Goal: Task Accomplishment & Management: Manage account settings

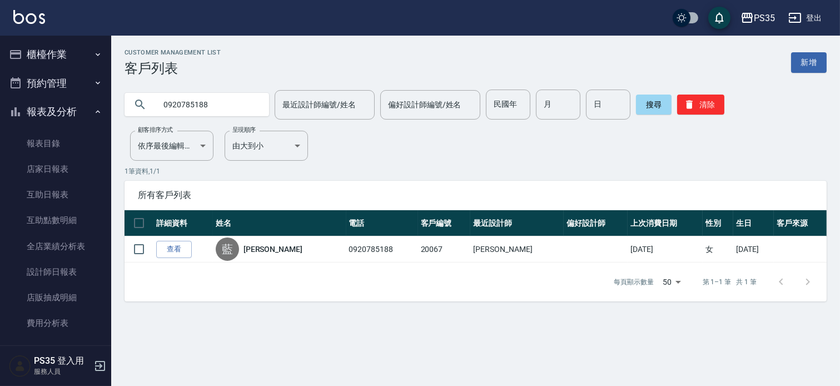
click at [36, 54] on button "櫃檯作業" at bounding box center [55, 54] width 102 height 29
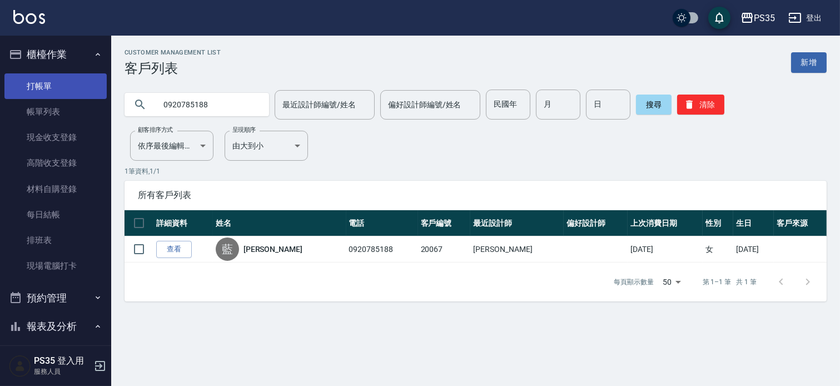
click at [38, 86] on link "打帳單" at bounding box center [55, 86] width 102 height 26
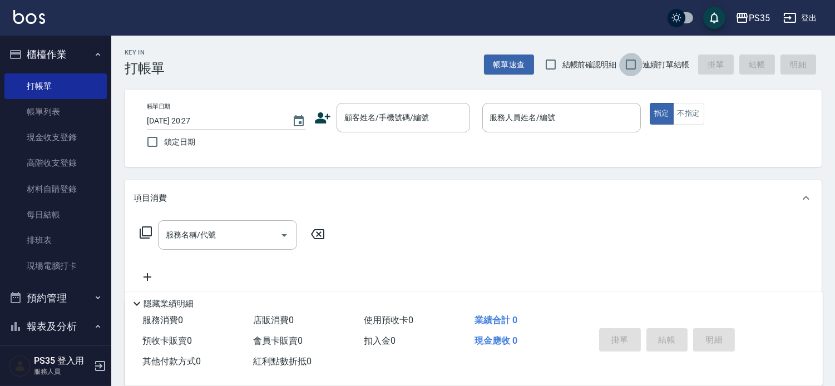
click at [628, 63] on input "連續打單結帳" at bounding box center [630, 64] width 23 height 23
checkbox input "true"
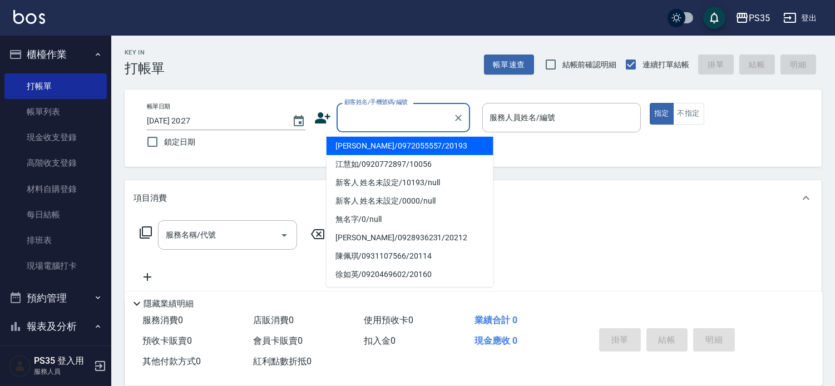
click at [388, 119] on input "顧客姓名/手機號碼/編號" at bounding box center [394, 117] width 107 height 19
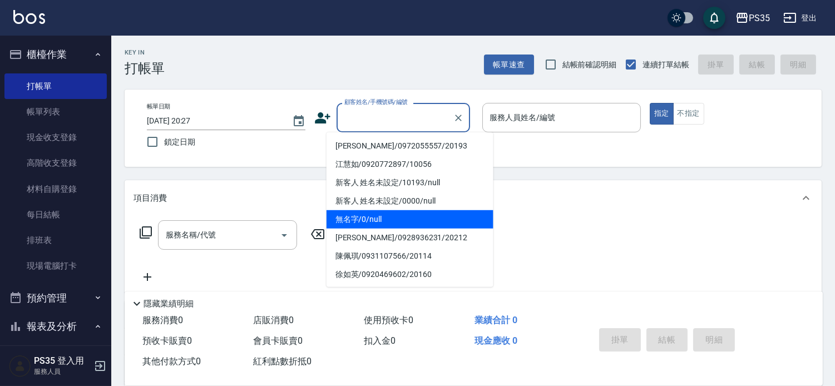
click at [341, 221] on li "無名字/0/null" at bounding box center [409, 219] width 167 height 18
type input "無名字/0/null"
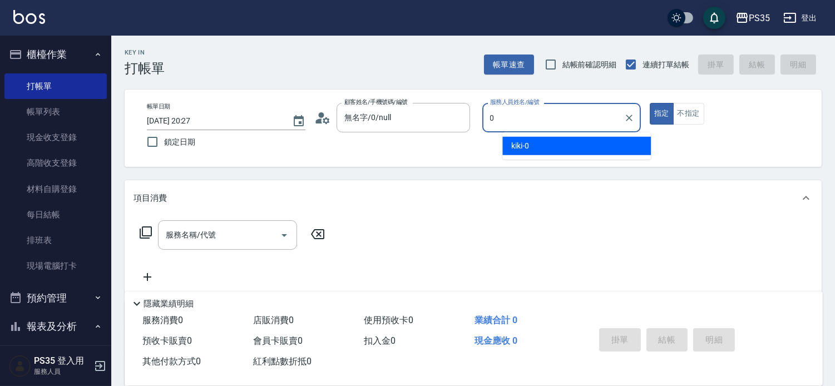
type input "0"
type button "true"
type input "kiki-0"
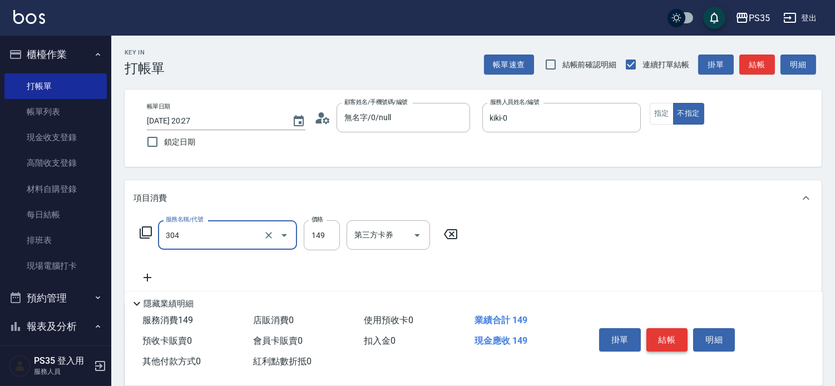
type input "剪髮(304)"
click at [681, 328] on button "結帳" at bounding box center [667, 339] width 42 height 23
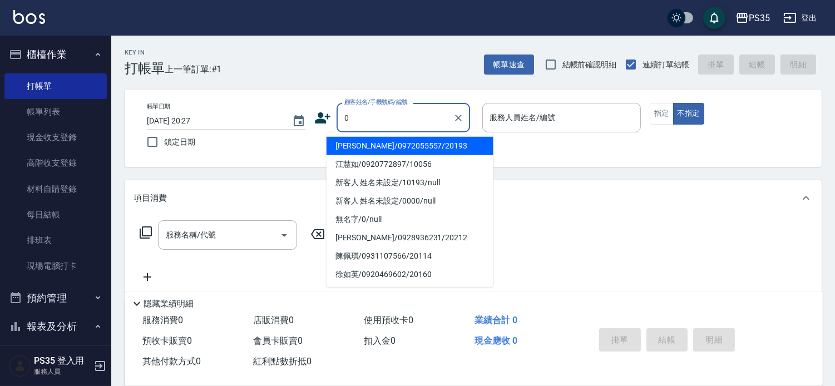
type input "黃楷弼/0972055557/20193"
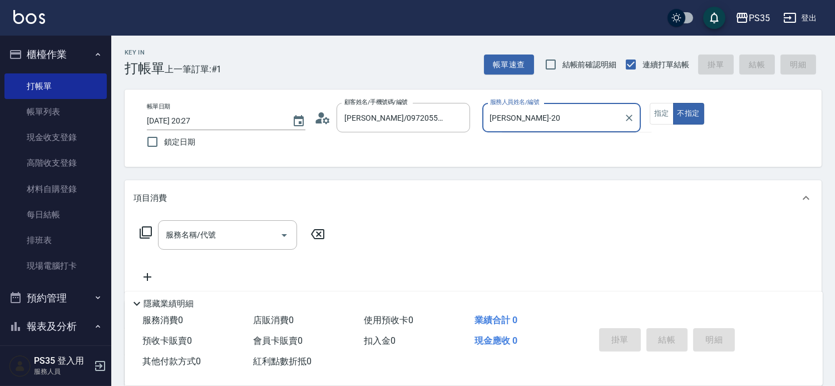
type input "栢沛怡-20"
click at [673, 103] on button "不指定" at bounding box center [688, 114] width 31 height 22
type button "false"
type input "栢沛怡-2"
type input "無名字/0/null"
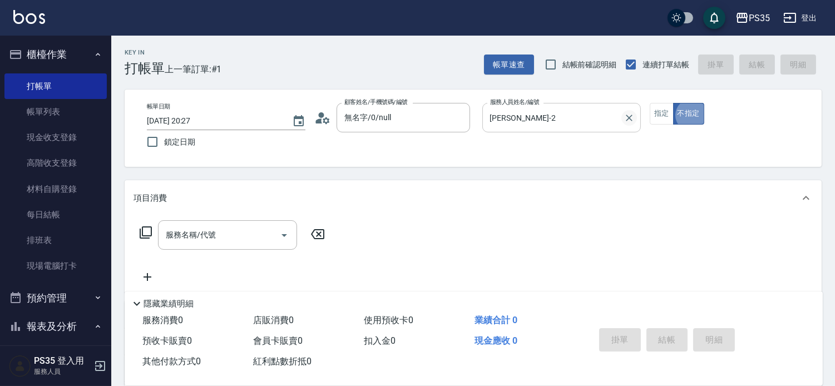
click at [632, 116] on icon "Clear" at bounding box center [629, 118] width 7 height 7
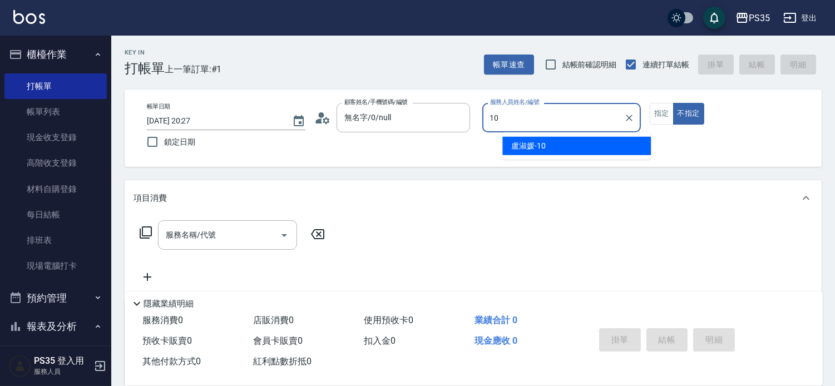
type input "盧淑媛-10"
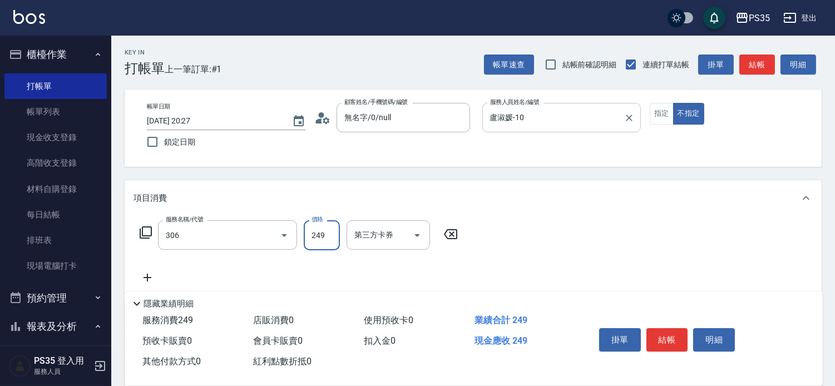
type input "剪髮(306)"
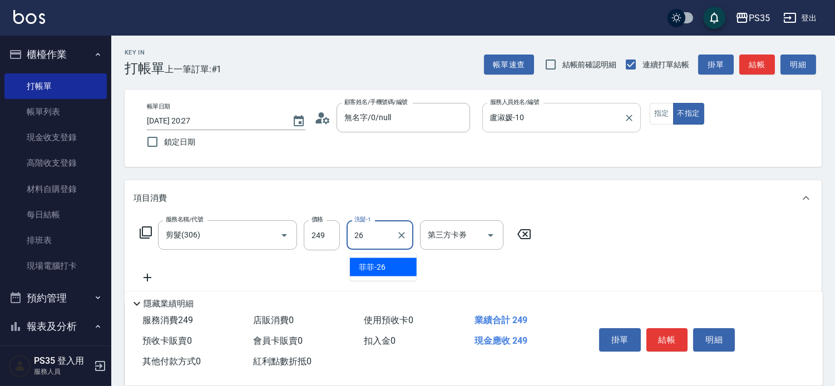
type input "菲菲-26"
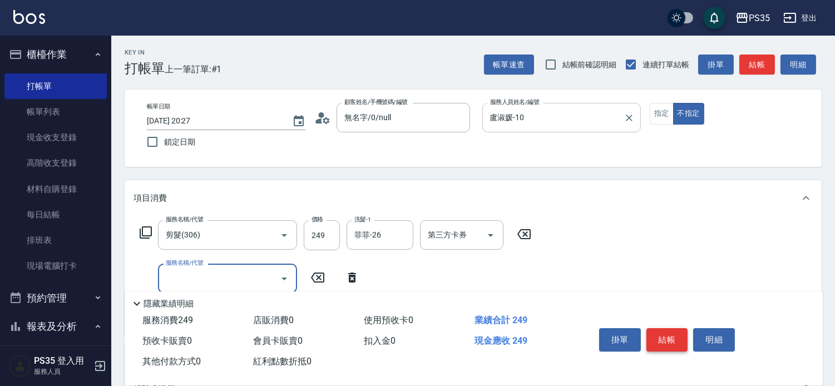
click at [678, 328] on button "結帳" at bounding box center [667, 339] width 42 height 23
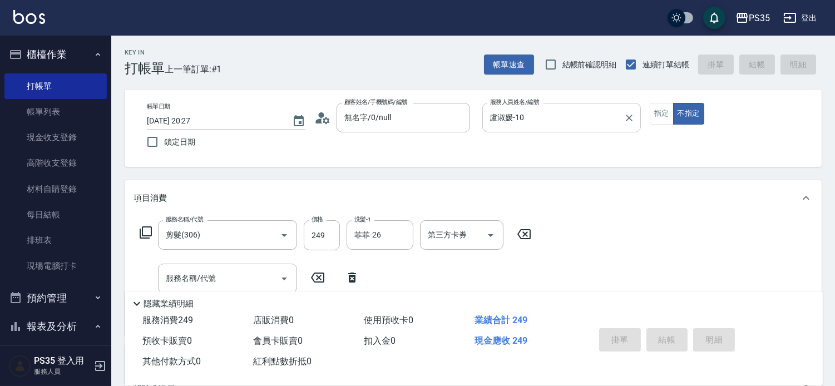
type input "2025/10/07 20:28"
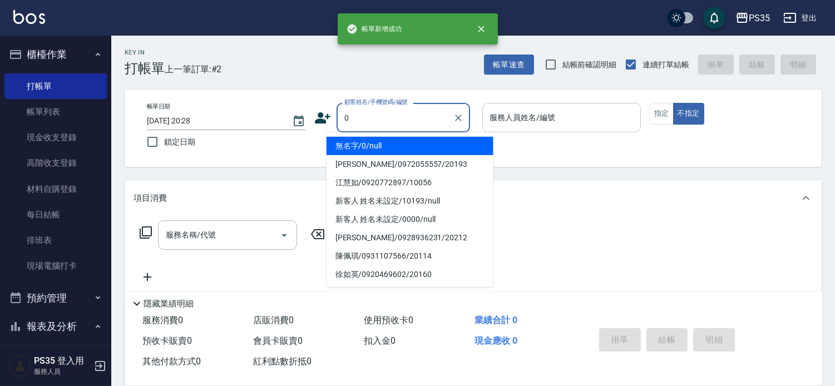
type input "0"
type input "2"
type input "無名字/0/null"
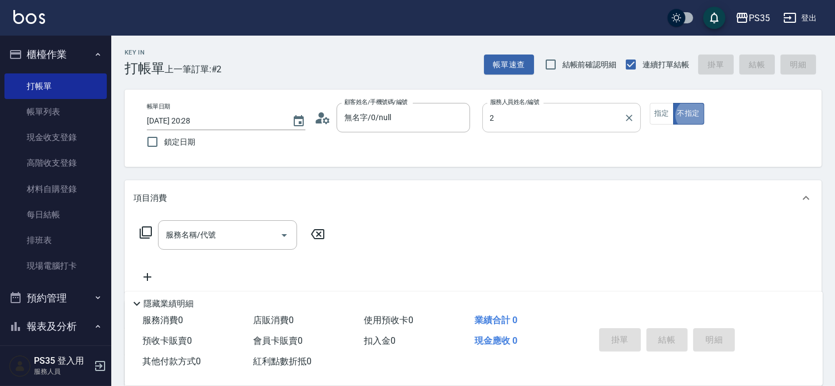
type input "栢沛怡-2"
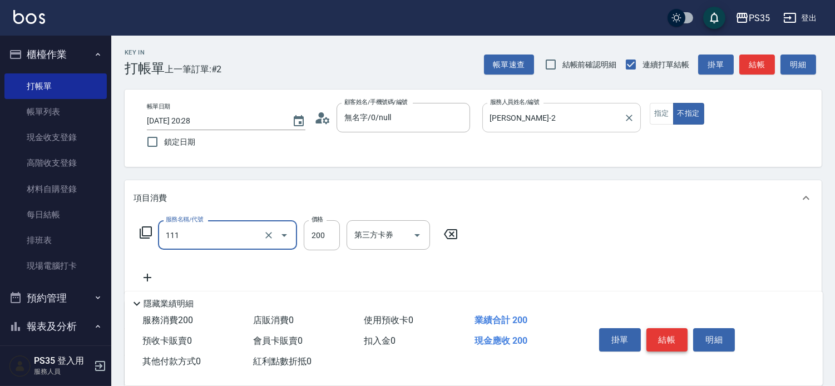
type input "200(111)"
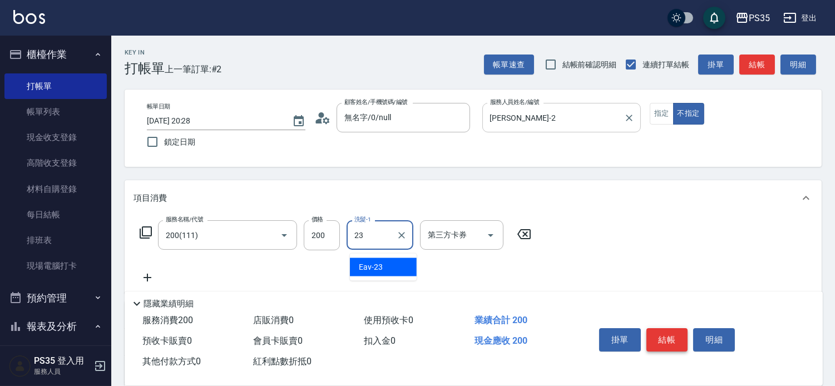
type input "Eav-23"
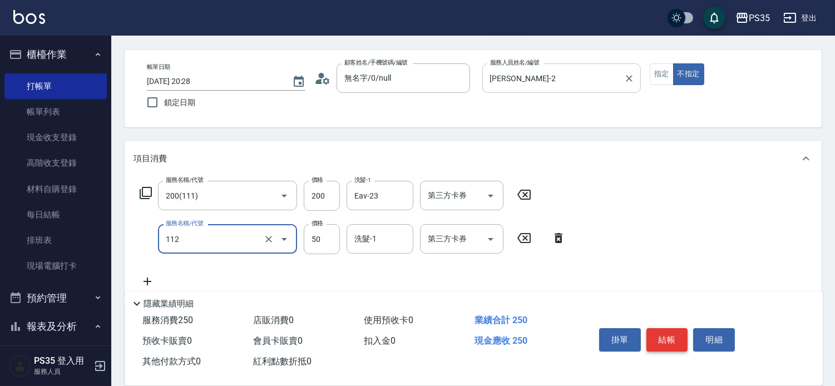
scroll to position [62, 0]
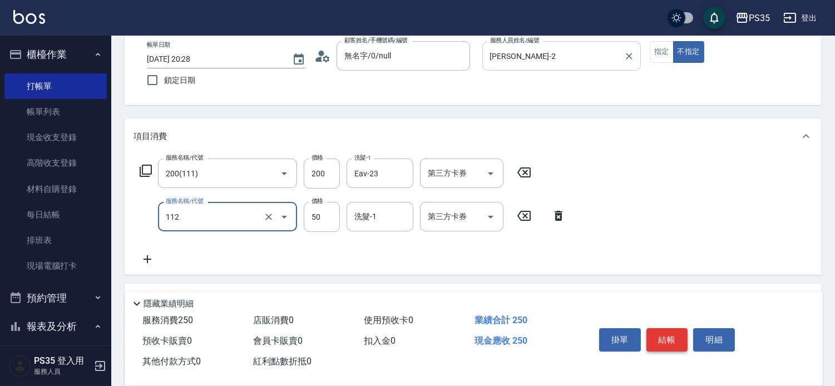
type input "精油50(112)"
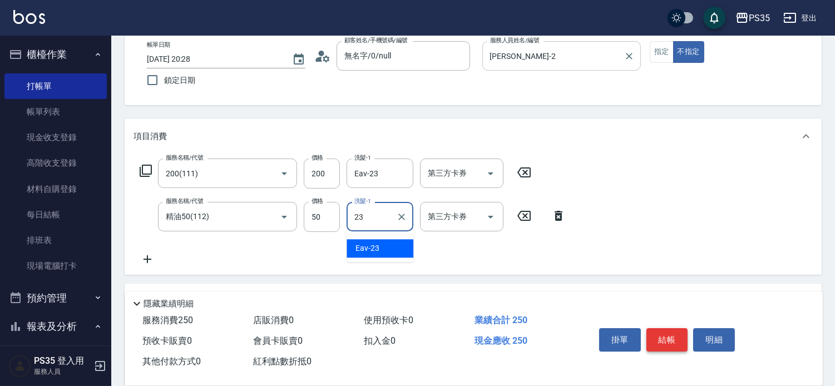
type input "Eav-23"
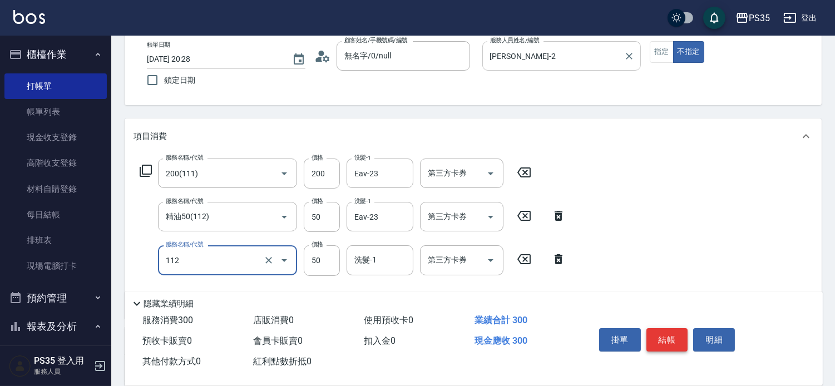
type input "精油50(112)"
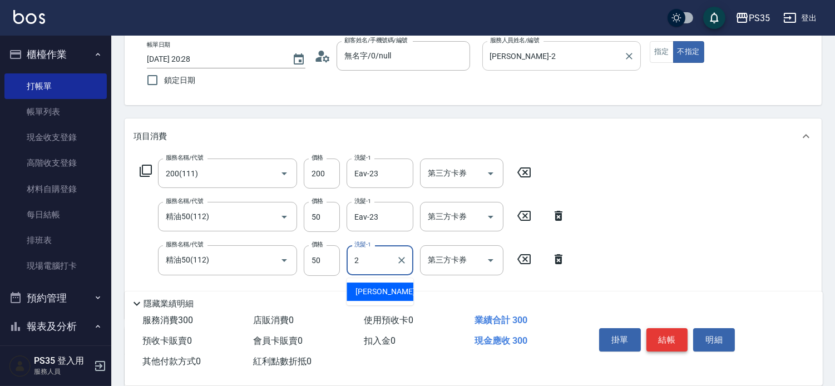
type input "栢沛怡-2"
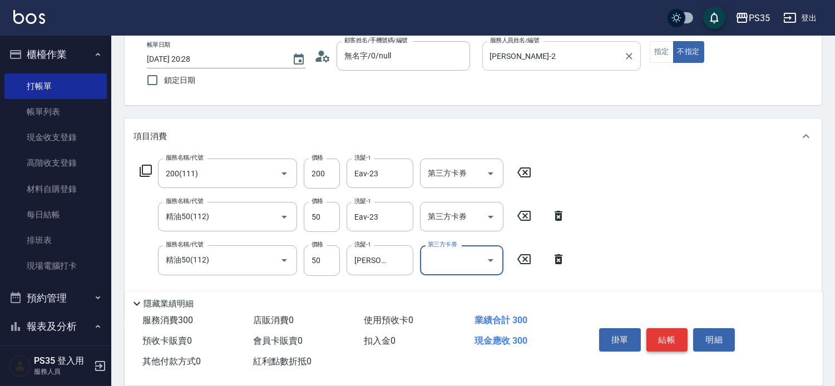
click at [673, 329] on button "結帳" at bounding box center [667, 339] width 42 height 23
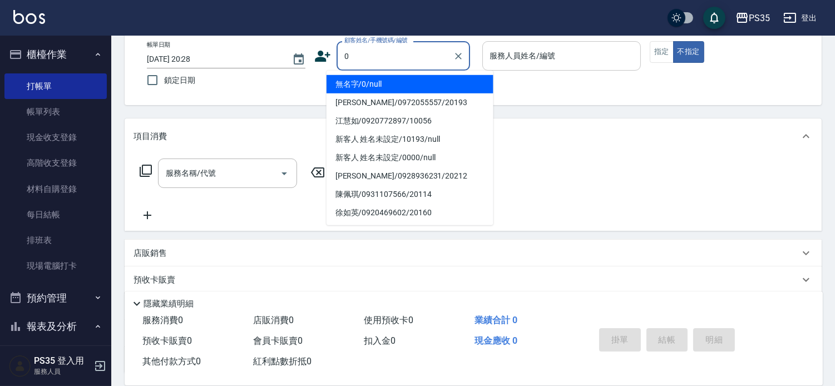
type input "0"
type input "1"
type input "無名字/0/null"
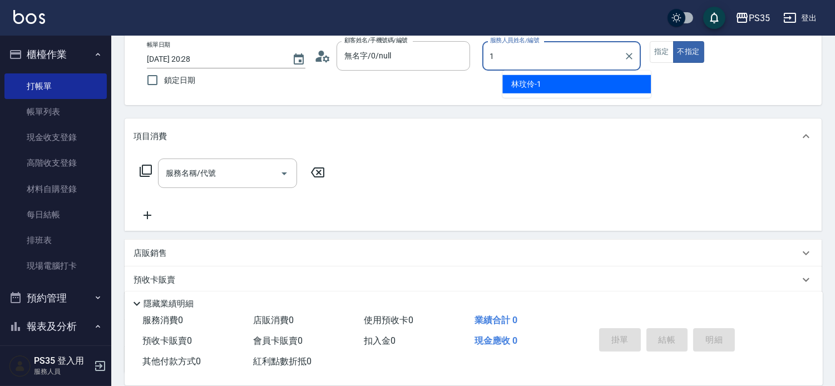
type input "林玟伶-1"
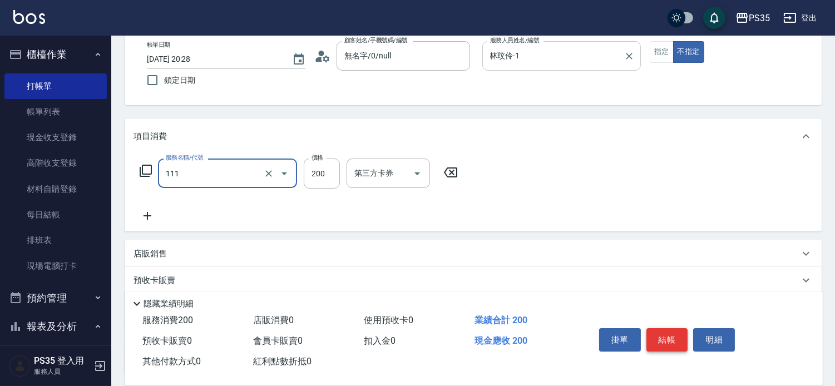
type input "200(111)"
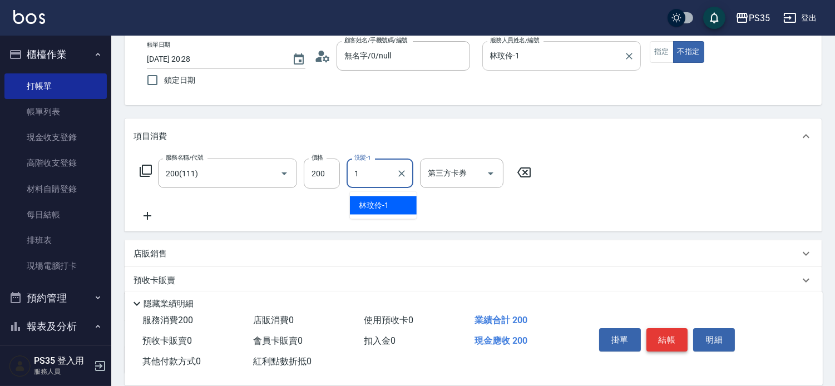
type input "林玟伶-1"
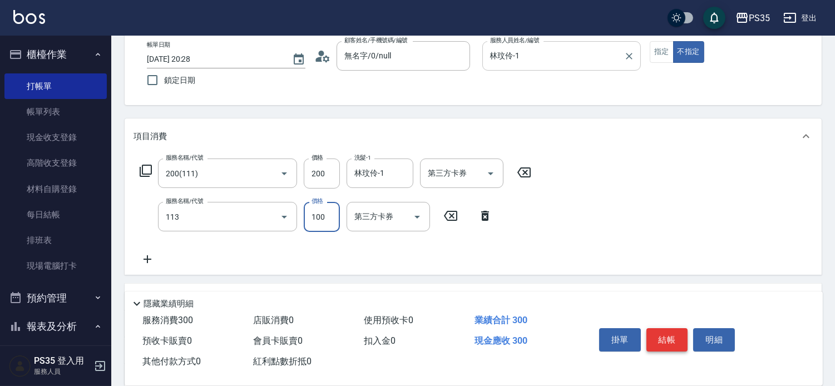
type input "瞬護100(113)"
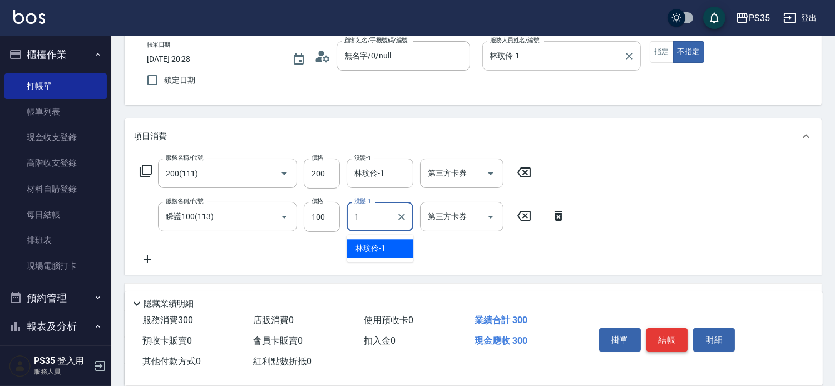
type input "林玟伶-1"
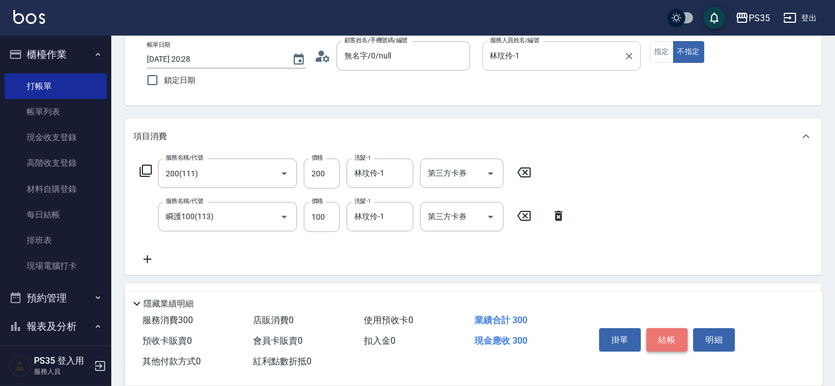
click at [673, 329] on button "結帳" at bounding box center [667, 339] width 42 height 23
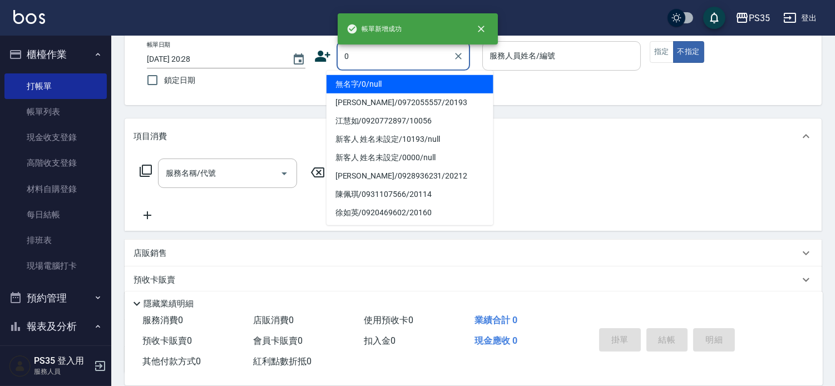
type input "0"
type input "1"
type input "無名字/0/null"
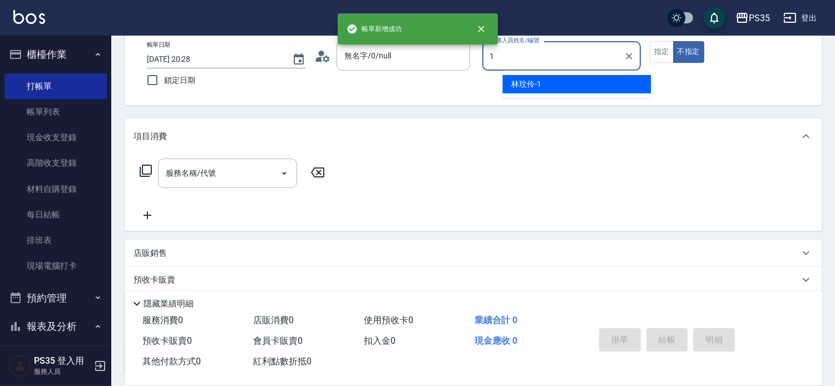
type input "林玟伶-1"
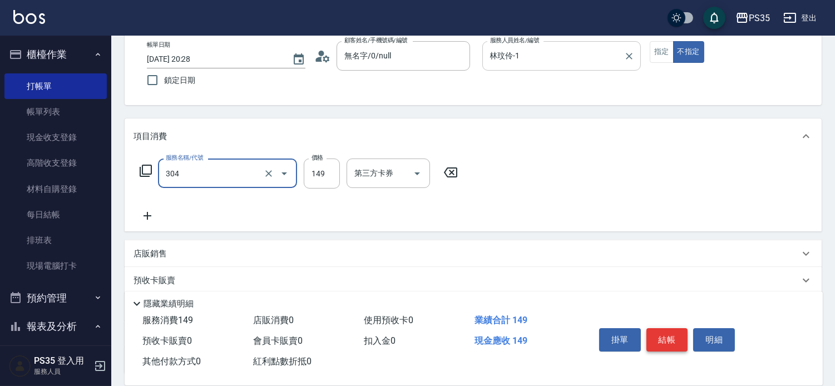
type input "剪髮(304)"
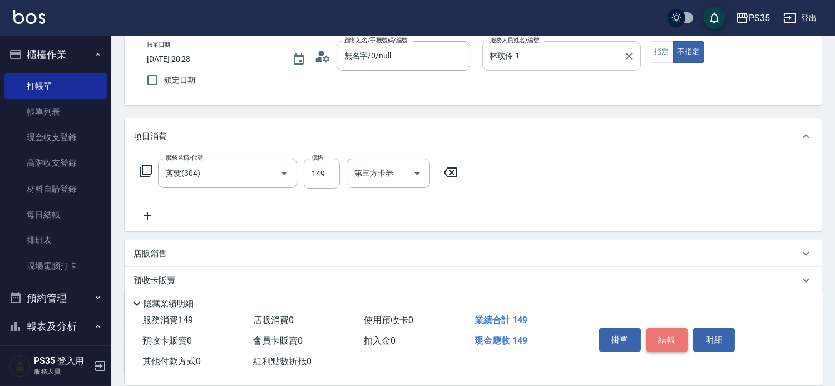
click at [673, 329] on button "結帳" at bounding box center [667, 339] width 42 height 23
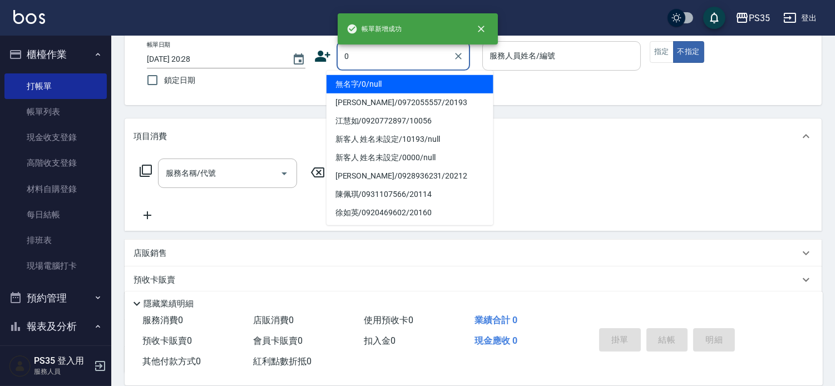
type input "0"
type input "2"
type input "無名字/0/null"
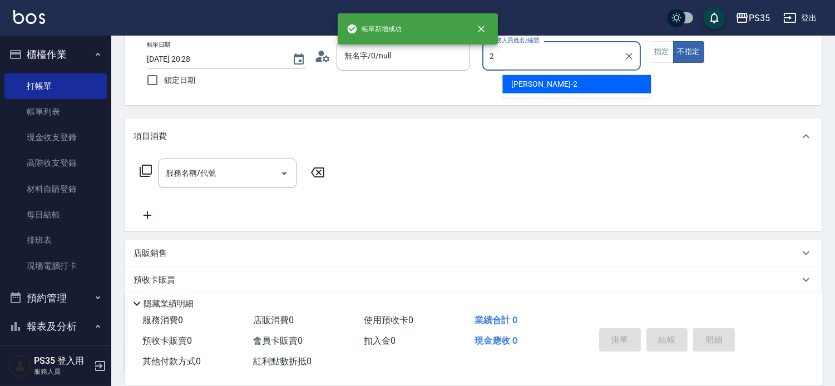
type input "栢沛怡-2"
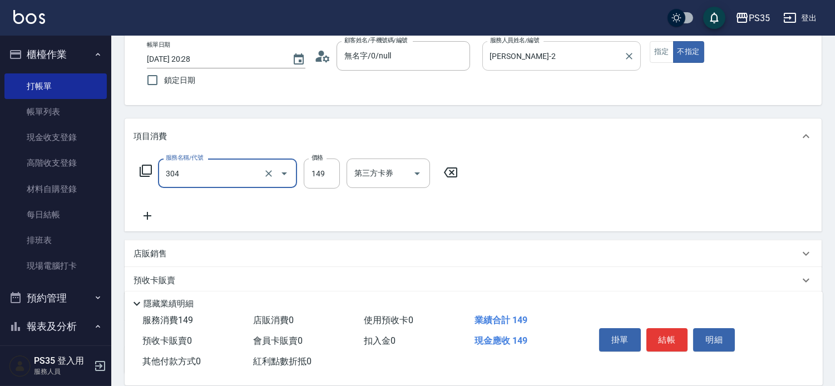
type input "剪髮(304)"
click at [658, 324] on div "掛單 結帳 明細" at bounding box center [667, 341] width 145 height 35
click at [660, 328] on button "結帳" at bounding box center [667, 339] width 42 height 23
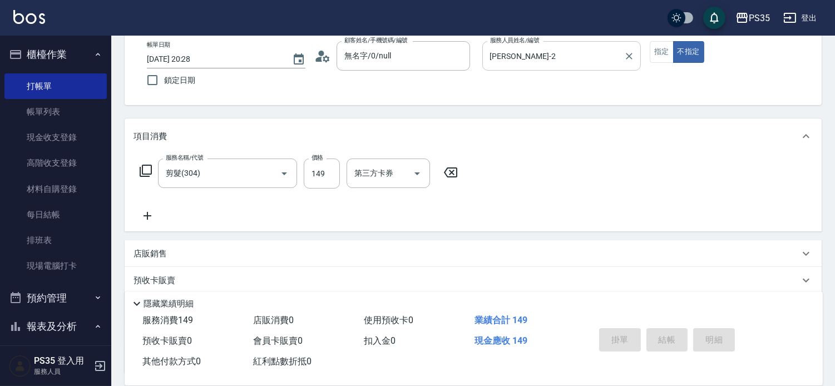
type input "2025/10/07 20:29"
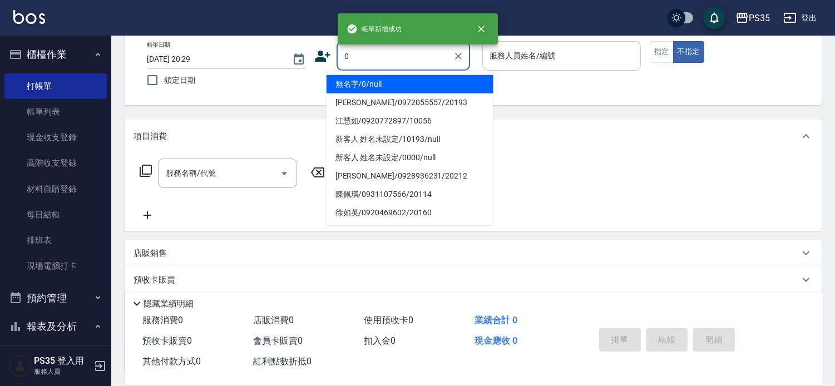
type input "0"
type input "1"
type input "無名字/0/null"
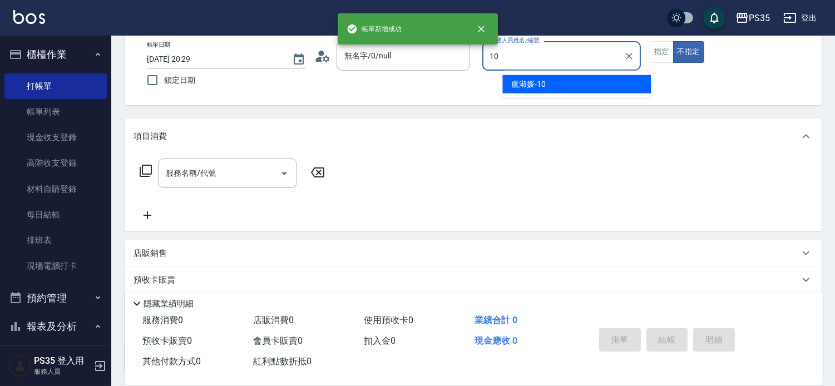
type input "盧淑媛-10"
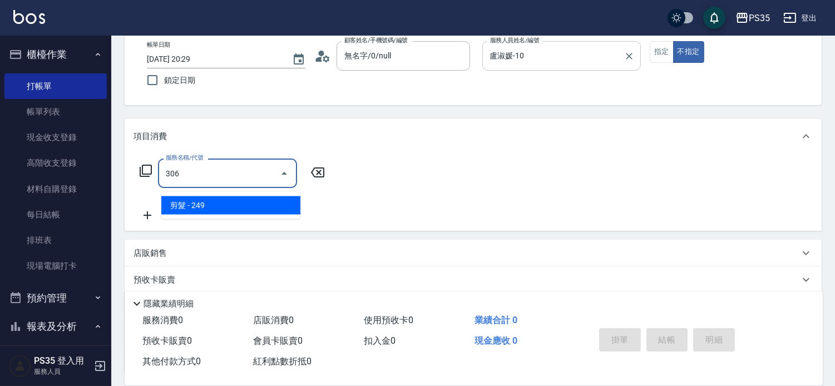
type input "剪髮(306)"
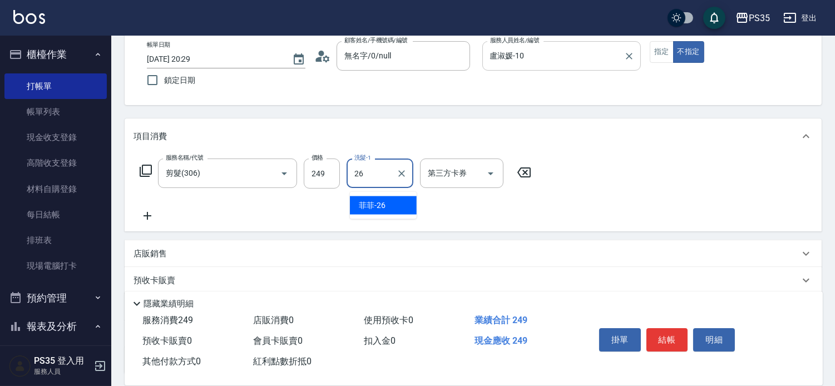
type input "菲菲-26"
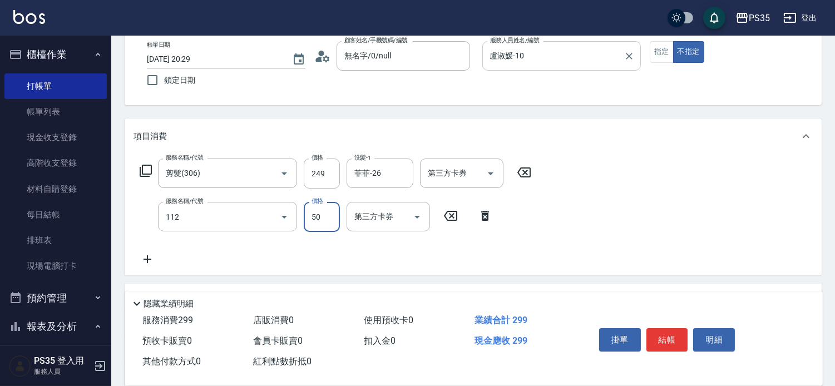
type input "精油50(112)"
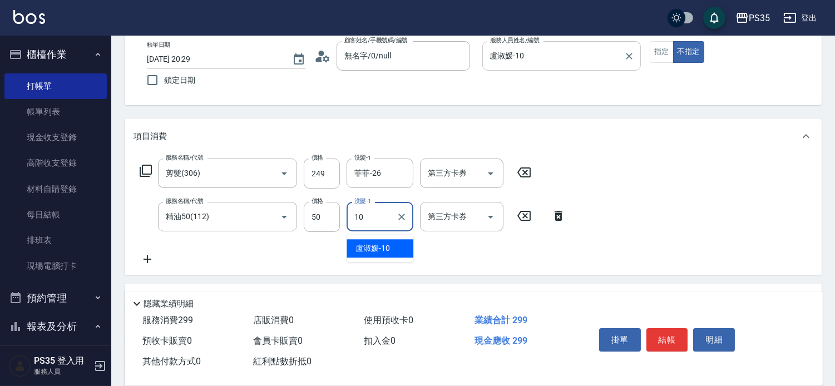
type input "盧淑媛-10"
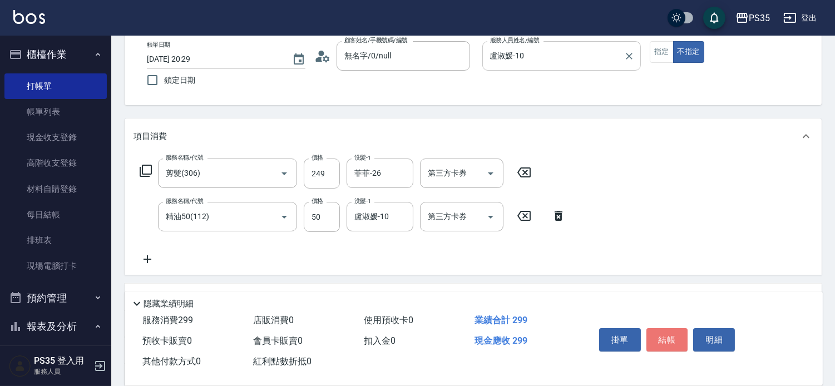
click at [660, 328] on button "結帳" at bounding box center [667, 339] width 42 height 23
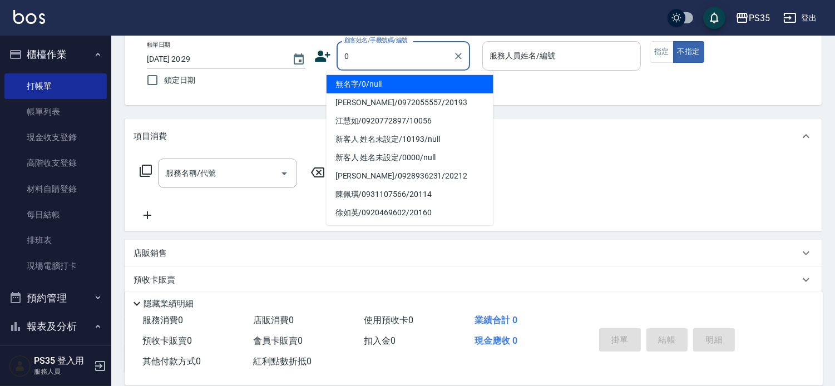
type input "0"
type input "無名字/0/null"
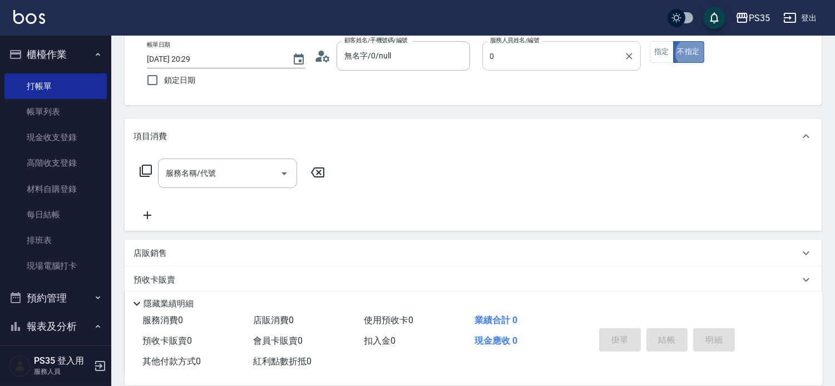
type input "kiki-0"
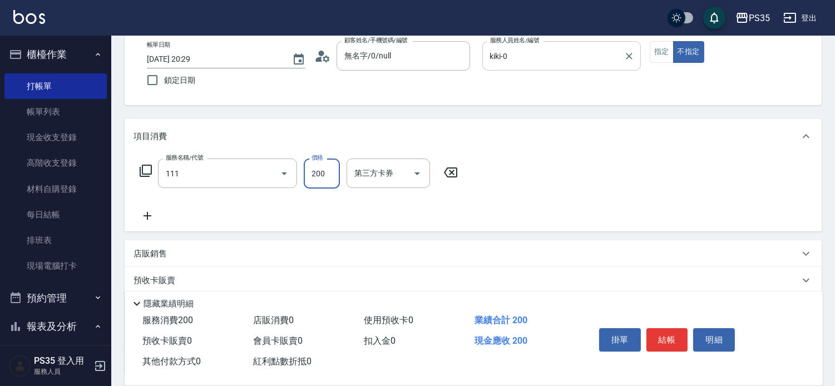
type input "200(111)"
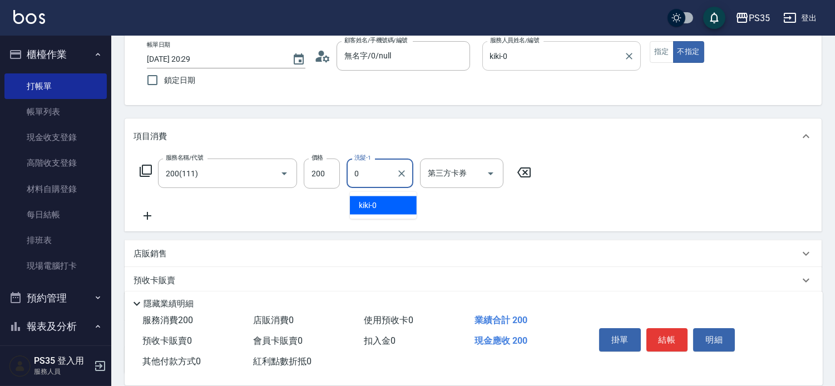
type input "kiki-0"
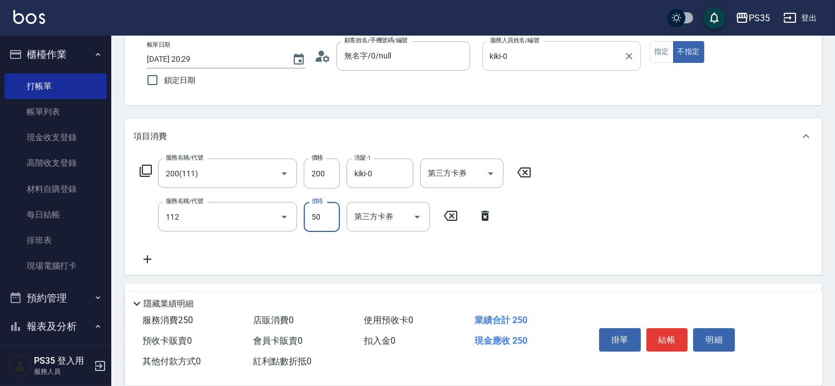
type input "精油50(112)"
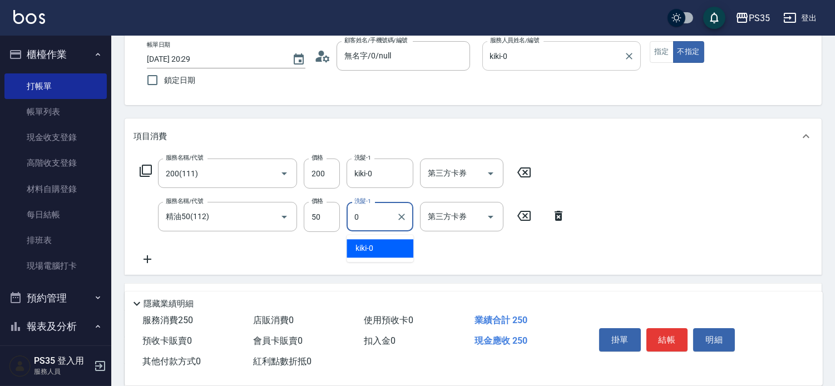
type input "kiki-0"
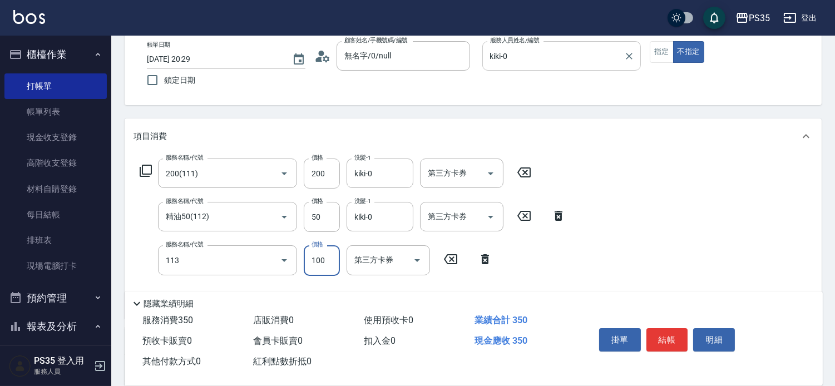
type input "瞬護100(113)"
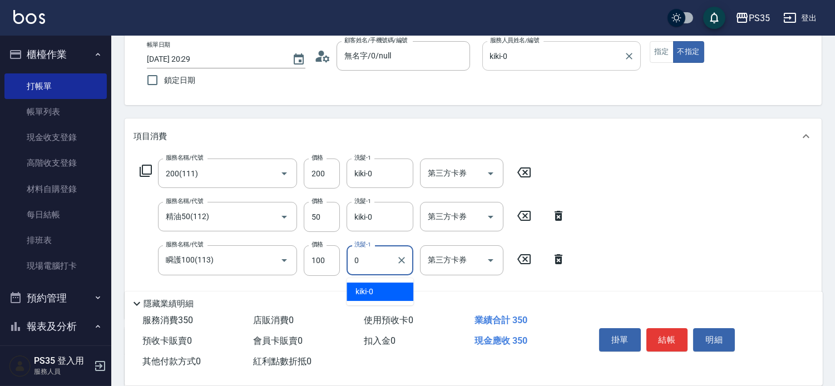
type input "kiki-0"
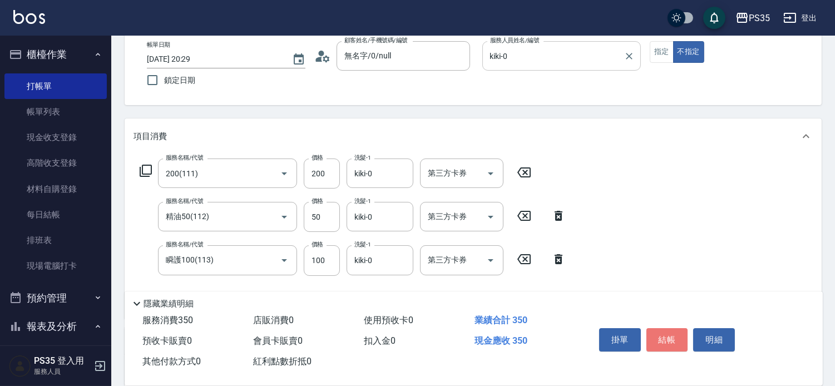
click at [660, 328] on button "結帳" at bounding box center [667, 339] width 42 height 23
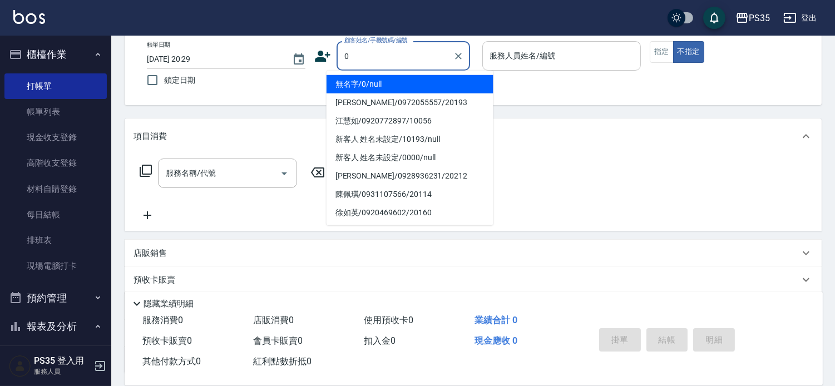
type input "0"
type input "1"
type input "無名字/0/null"
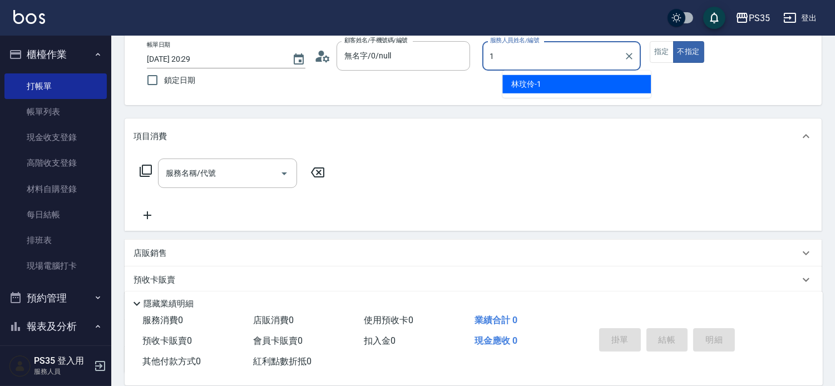
type input "林玟伶-1"
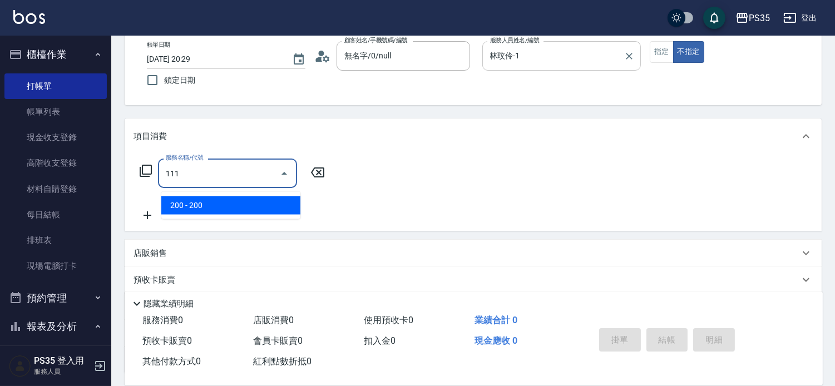
type input "200(111)"
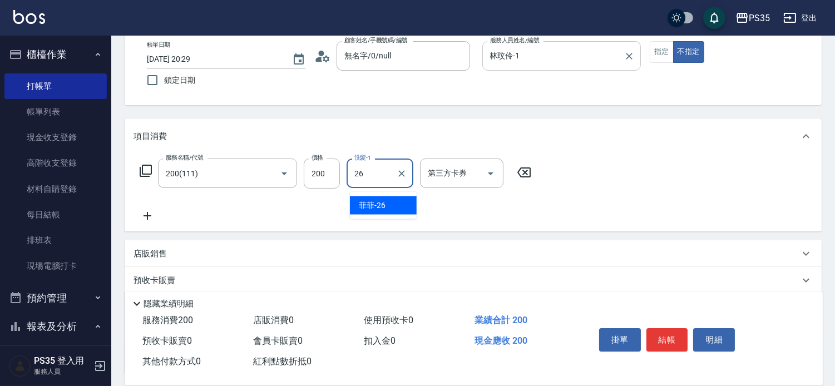
type input "菲菲-26"
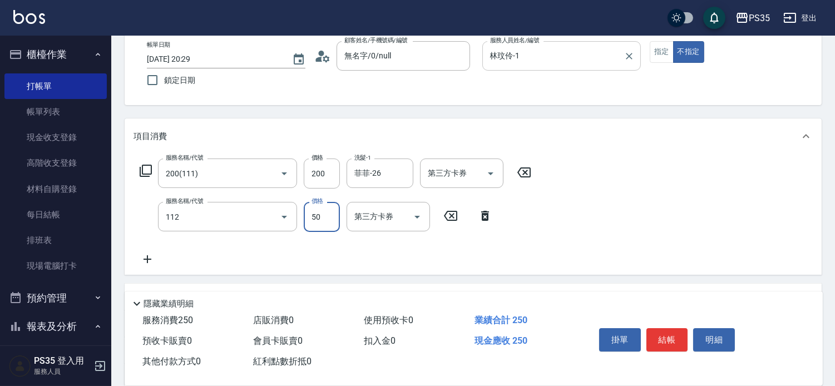
type input "精油50(112)"
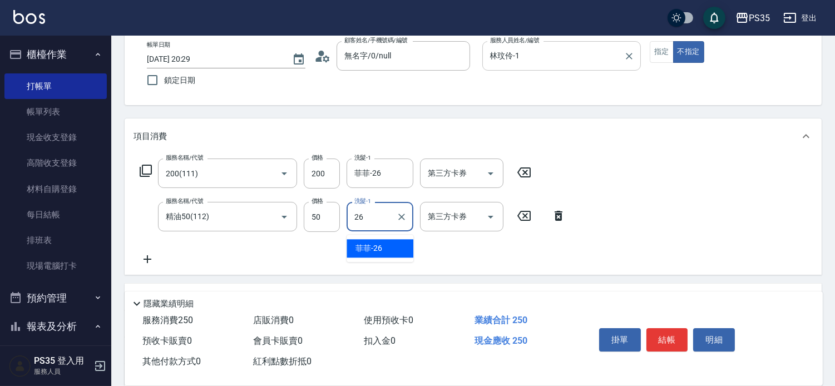
type input "菲菲-26"
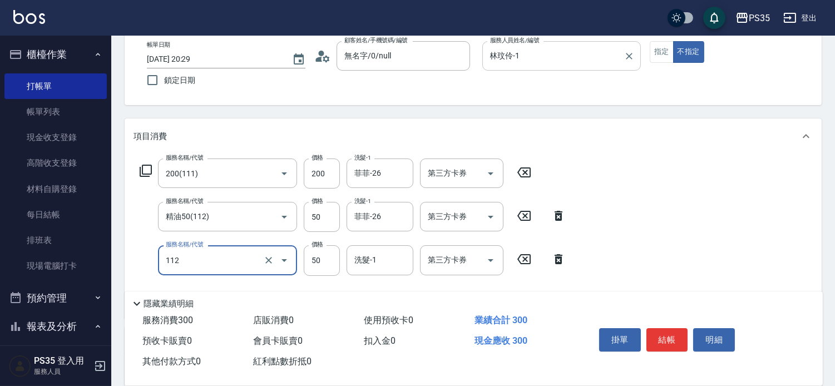
type input "精油50(112)"
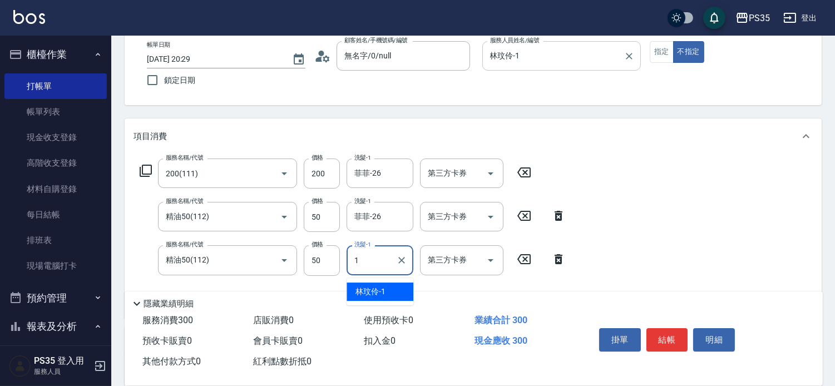
type input "林玟伶-1"
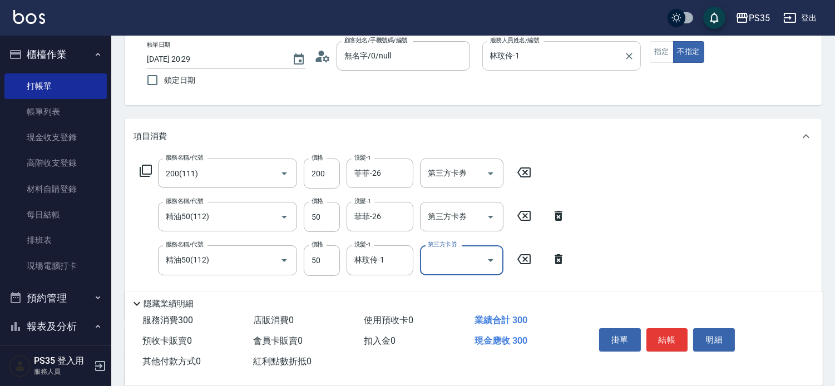
click at [665, 328] on button "結帳" at bounding box center [667, 339] width 42 height 23
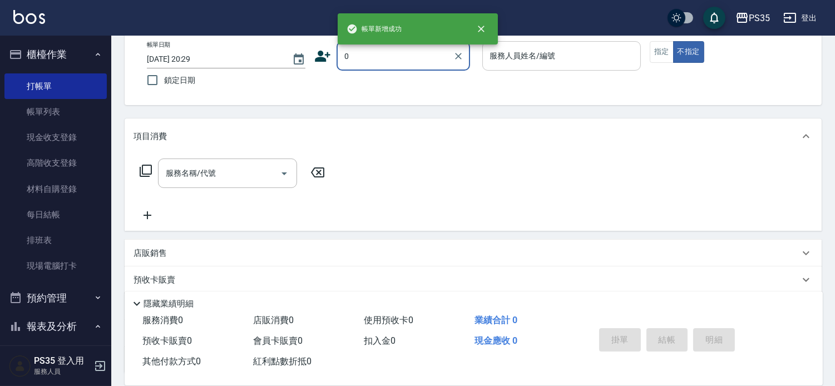
type input "無名字/0/null"
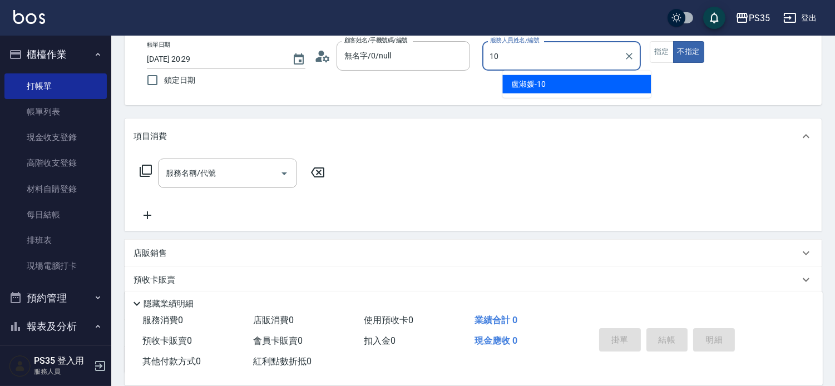
type input "盧淑媛-10"
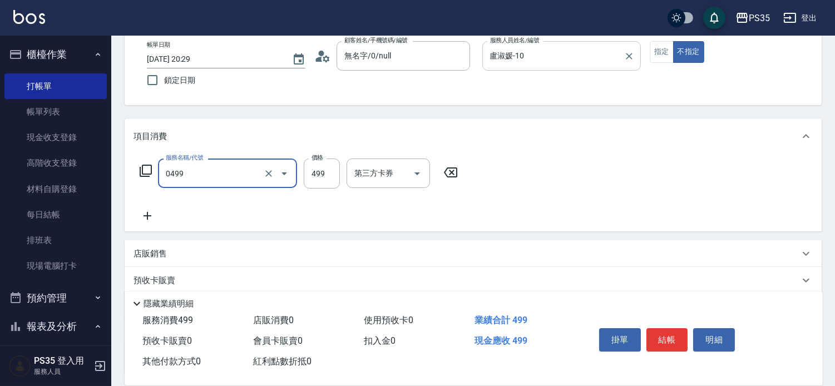
type input "伊黛莉499(0499)"
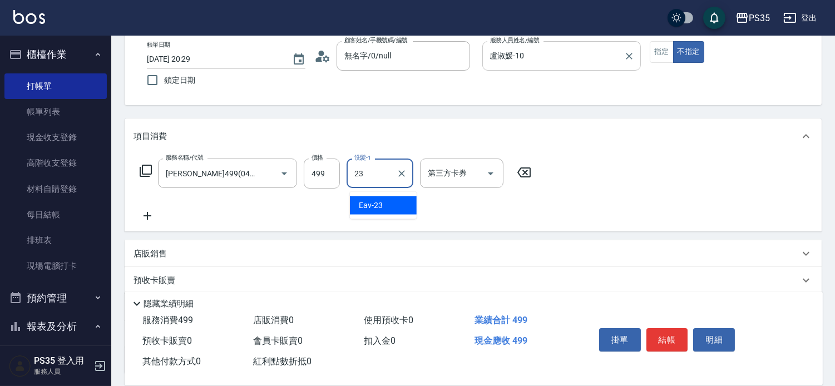
type input "Eav-23"
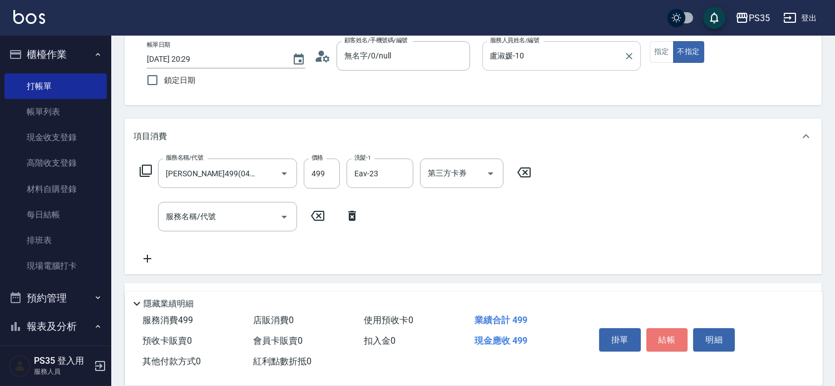
click at [665, 328] on button "結帳" at bounding box center [667, 339] width 42 height 23
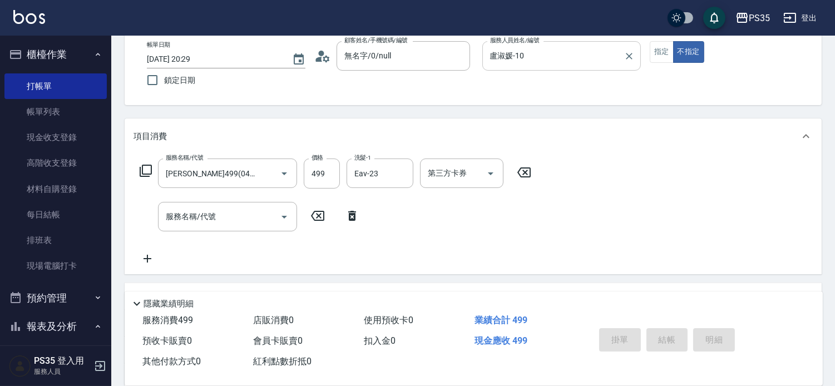
type input "2025/10/07 20:30"
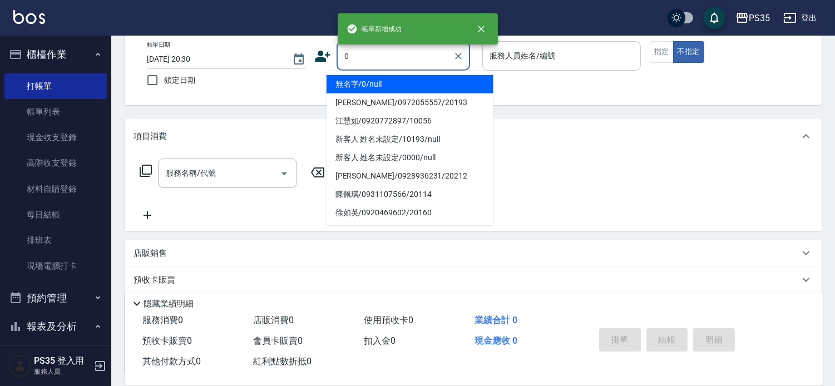
type input "無名字/0/null"
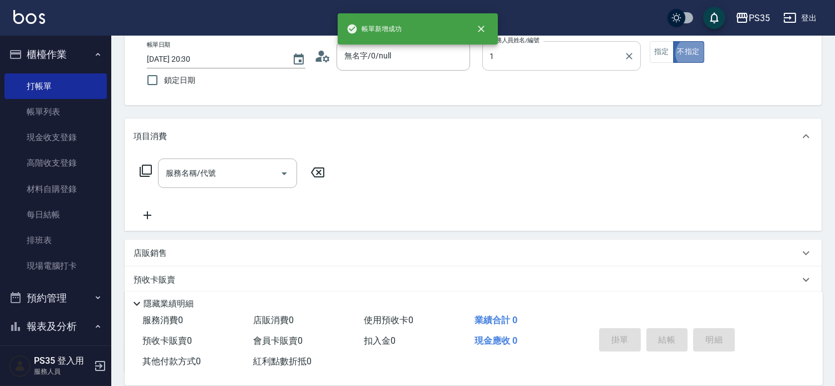
type input "林玟伶-1"
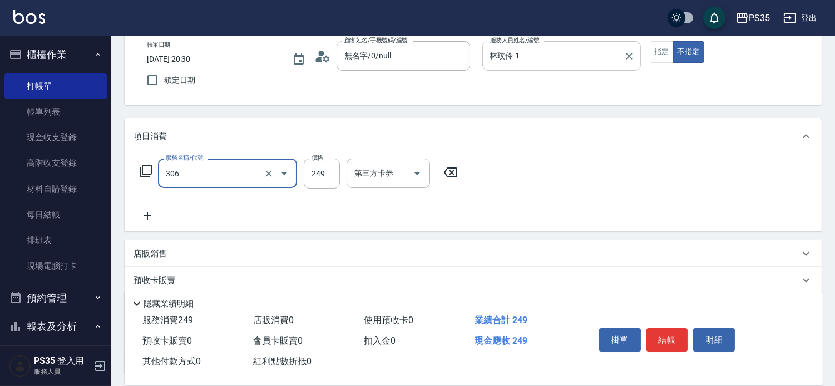
type input "剪髮(306)"
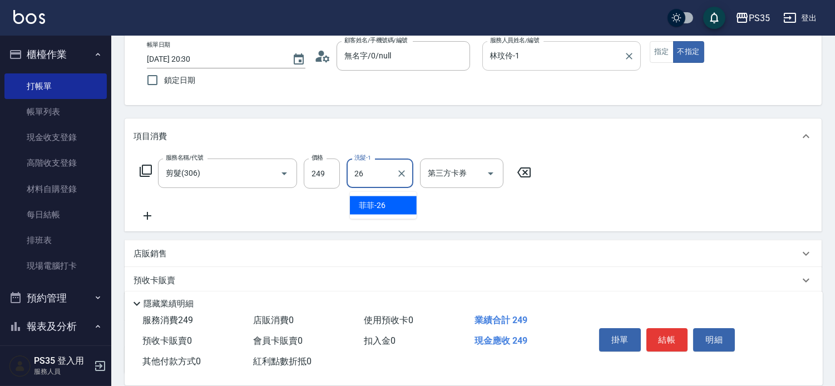
type input "菲菲-26"
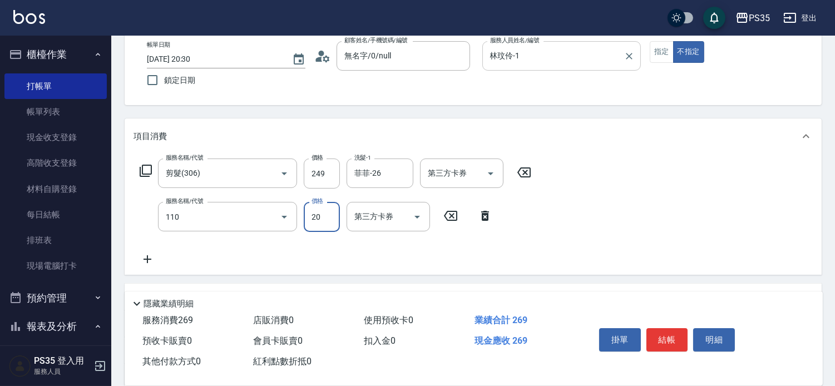
type input "潤絲(110)"
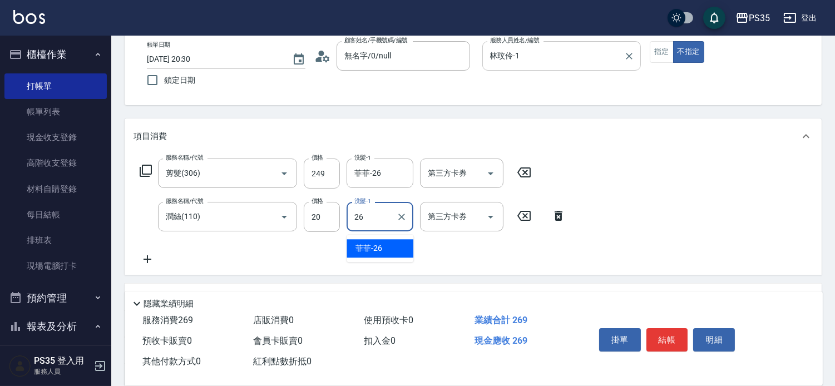
type input "菲菲-26"
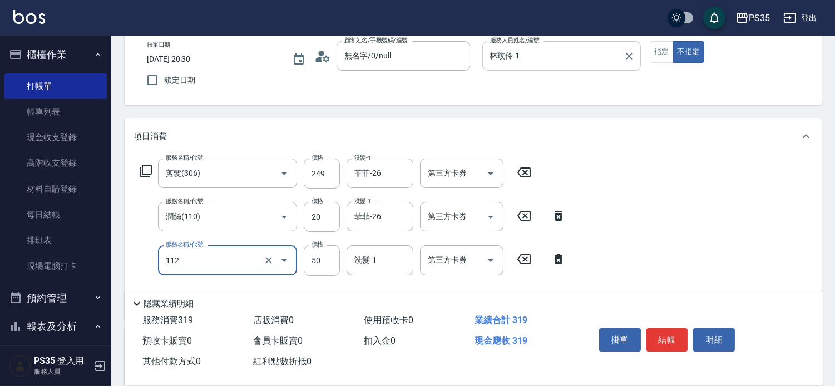
type input "精油50(112)"
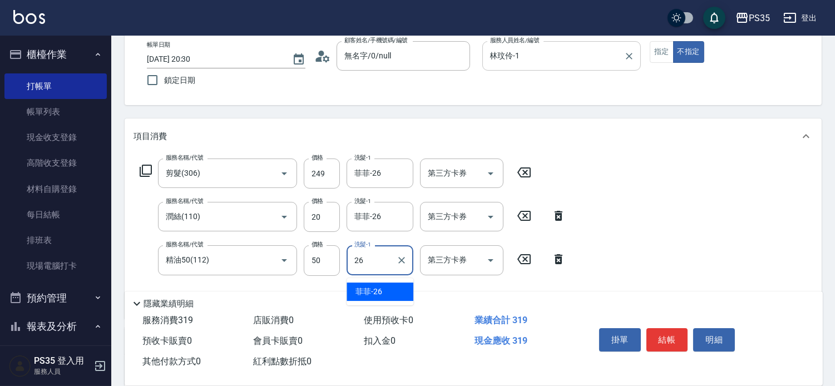
type input "菲菲-26"
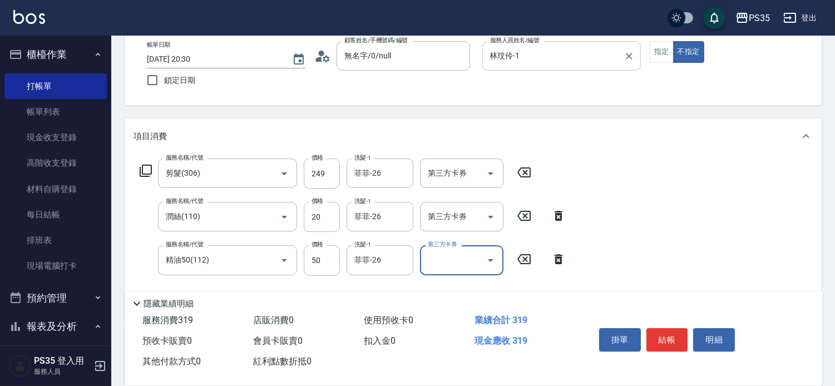
click at [666, 329] on button "結帳" at bounding box center [667, 339] width 42 height 23
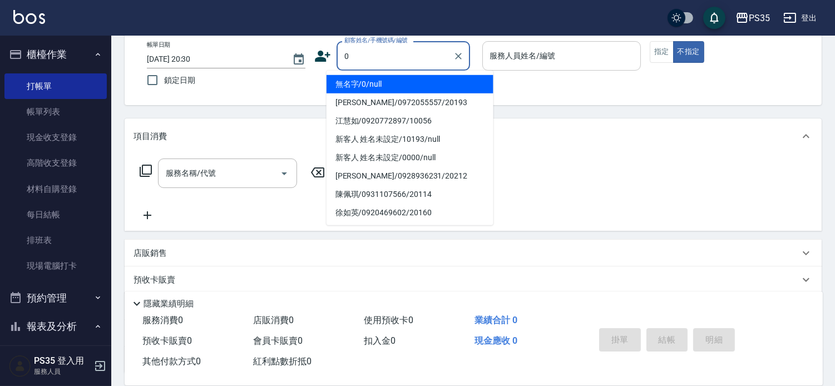
type input "無名字/0/null"
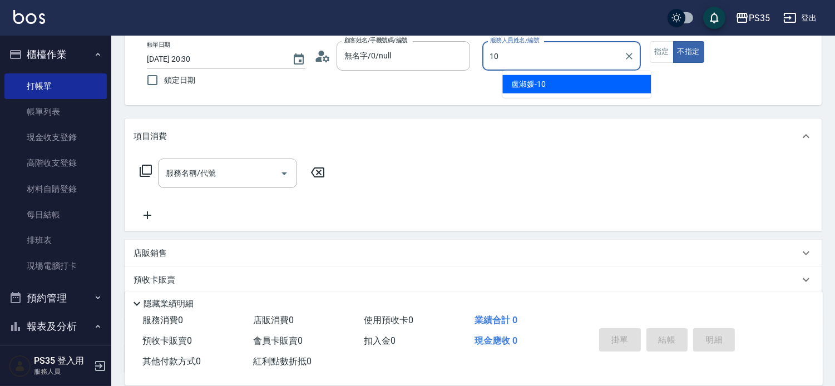
type input "盧淑媛-10"
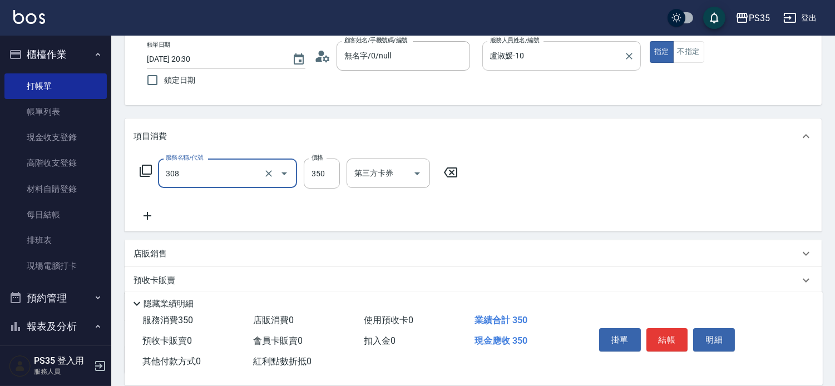
type input "洗+剪(308)"
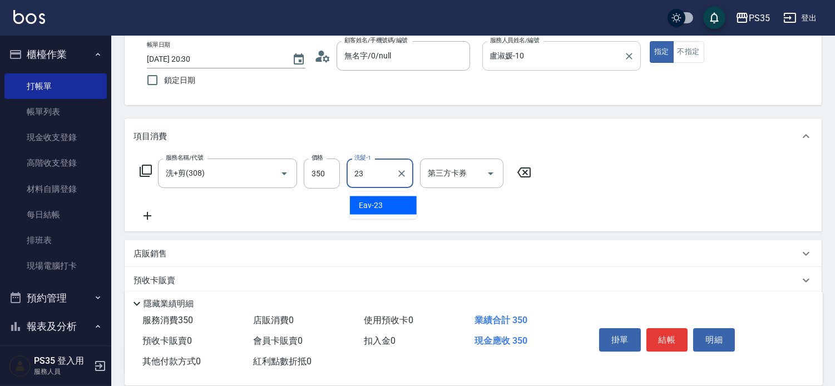
type input "Eav-23"
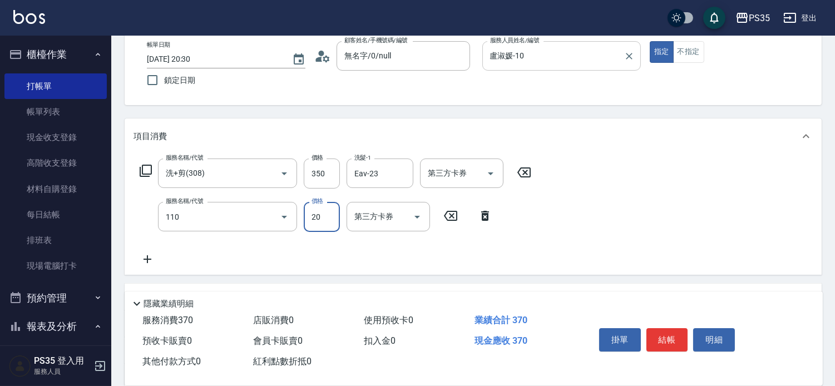
type input "潤絲(110)"
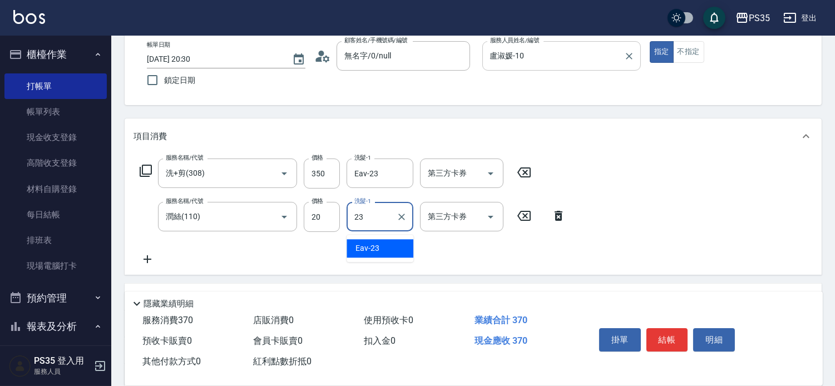
type input "Eav-23"
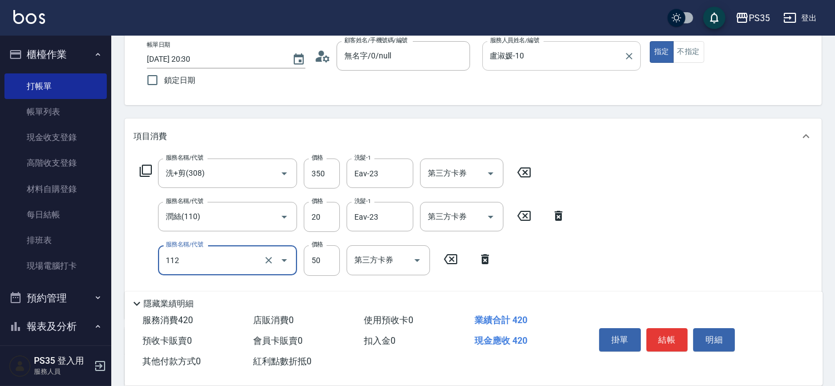
type input "精油50(112)"
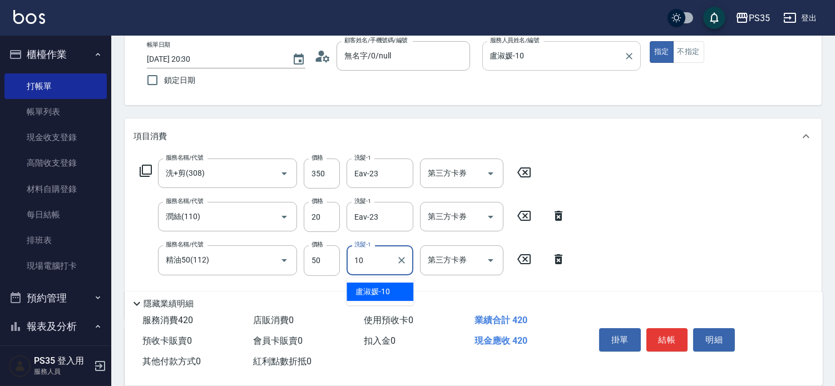
type input "盧淑媛-10"
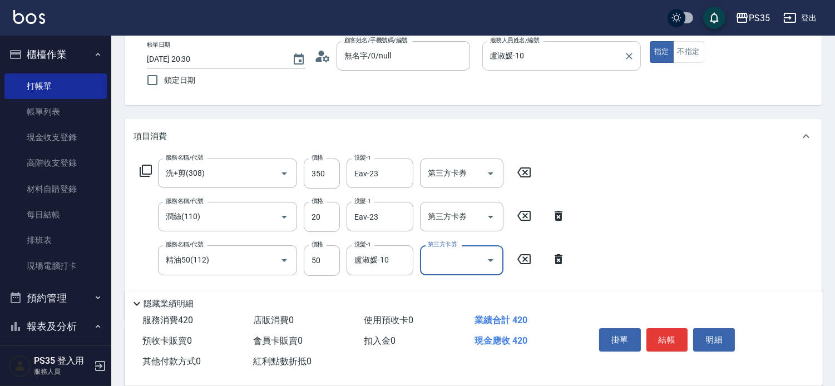
click at [666, 329] on button "結帳" at bounding box center [667, 339] width 42 height 23
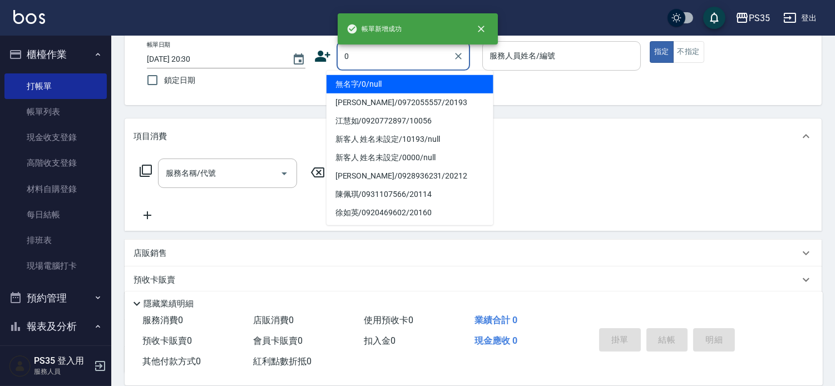
type input "0"
type input "無名字/0/null"
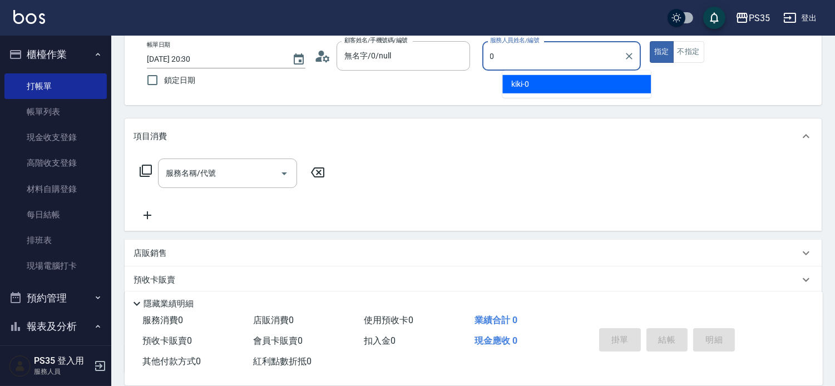
type input "kiki-0"
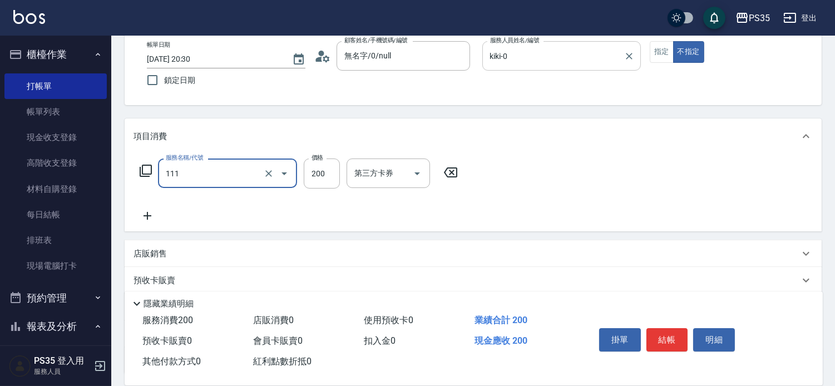
type input "200(111)"
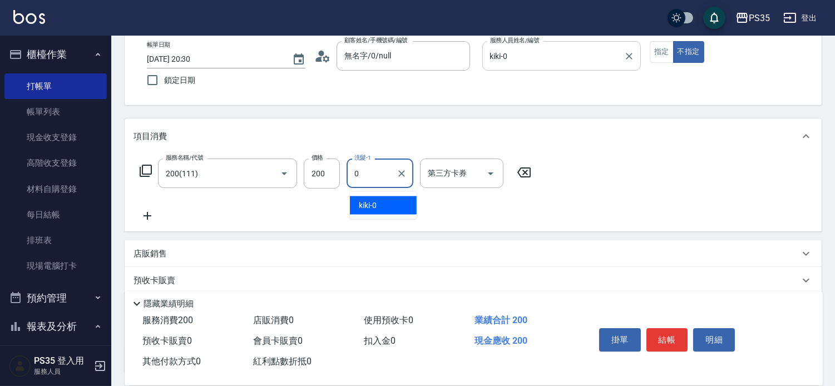
type input "kiki-0"
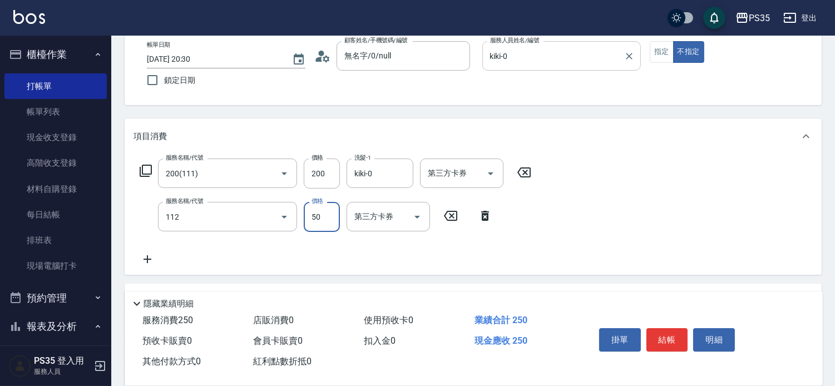
type input "精油50(112)"
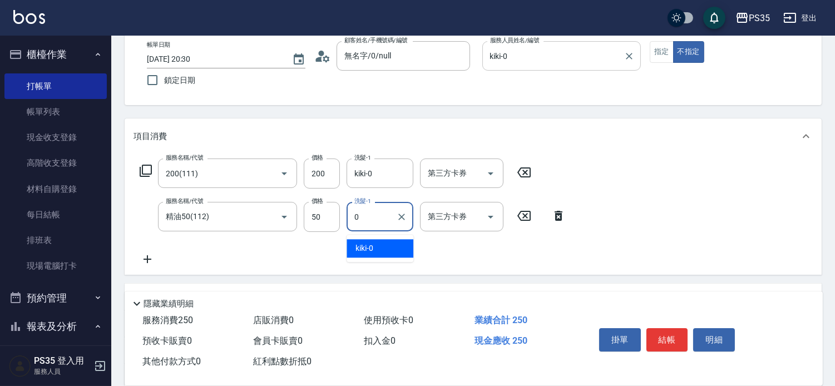
type input "kiki-0"
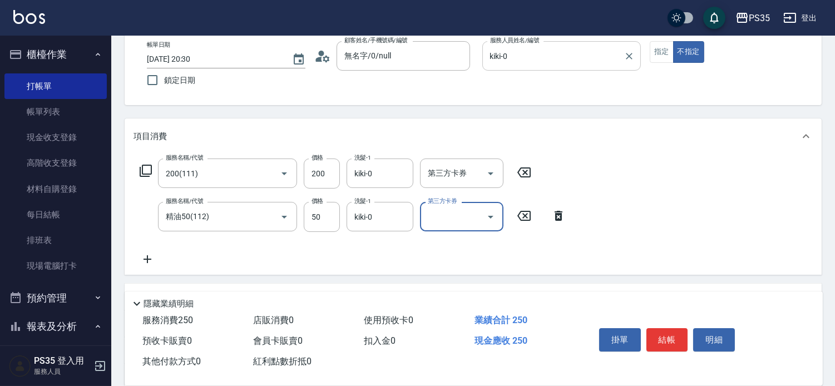
click at [666, 330] on button "結帳" at bounding box center [667, 339] width 42 height 23
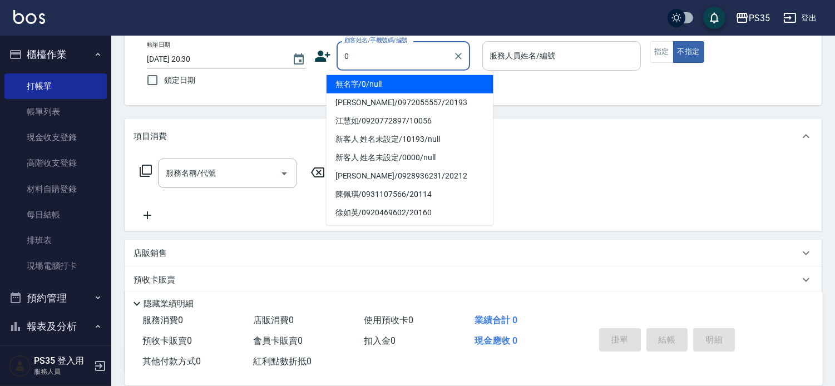
type input "無名字/0/null"
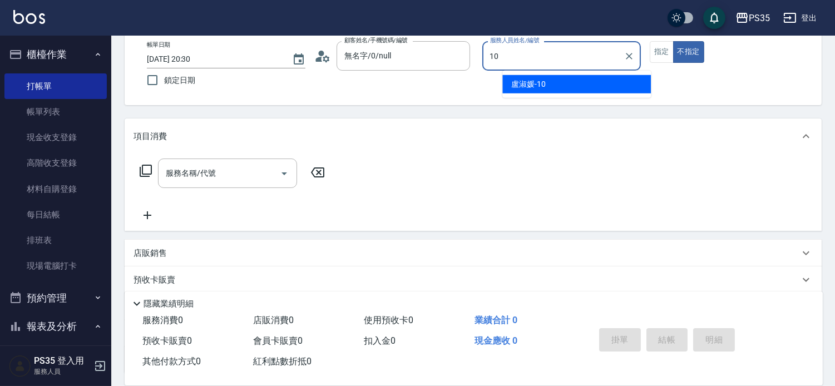
type input "盧淑媛-10"
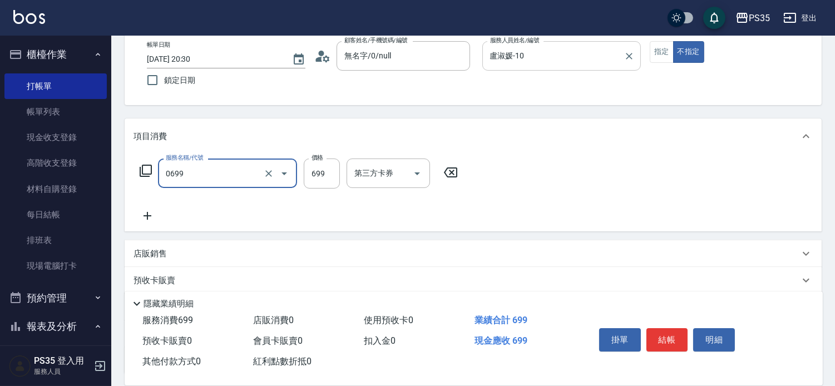
type input "精油SPA(0699)"
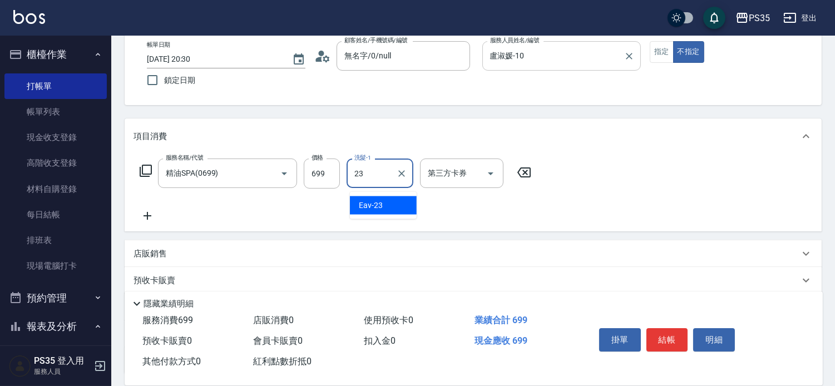
type input "Eav-23"
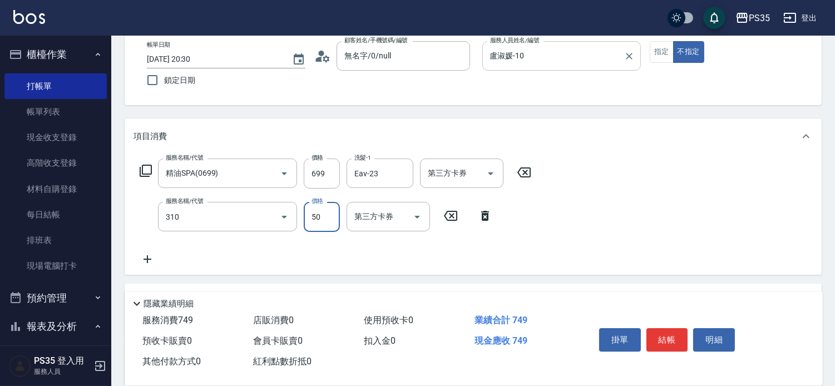
type input "剪瀏海(310)"
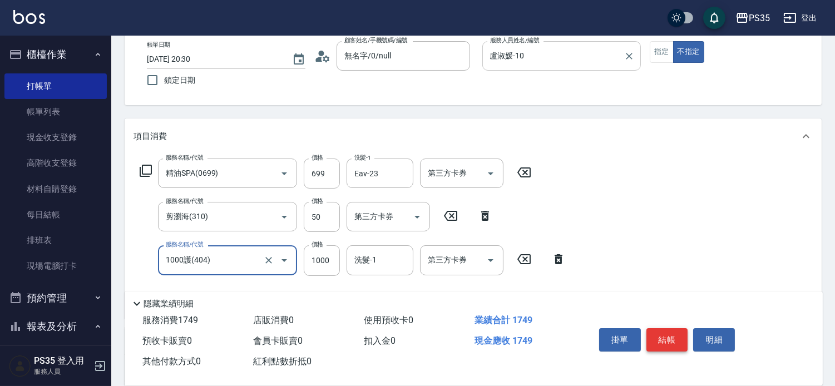
type input "1000護(404)"
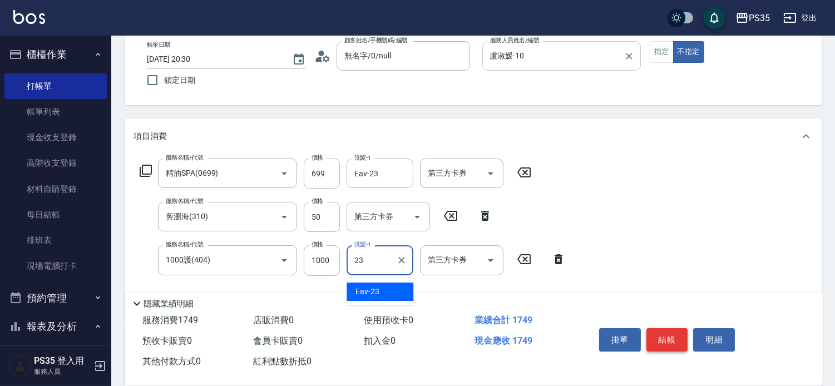
type input "Eav-23"
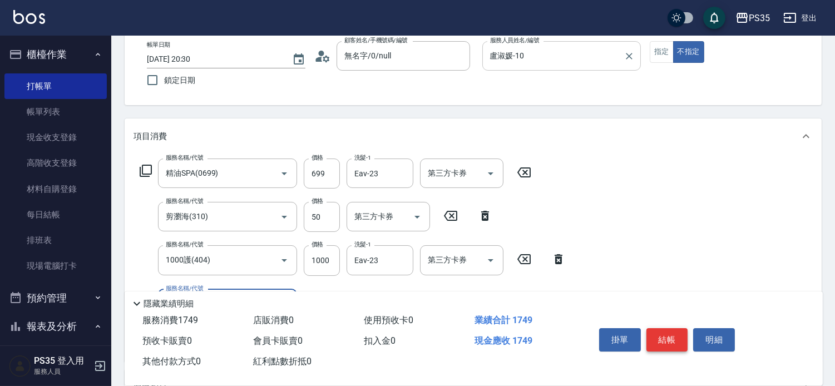
click at [666, 331] on button "結帳" at bounding box center [667, 339] width 42 height 23
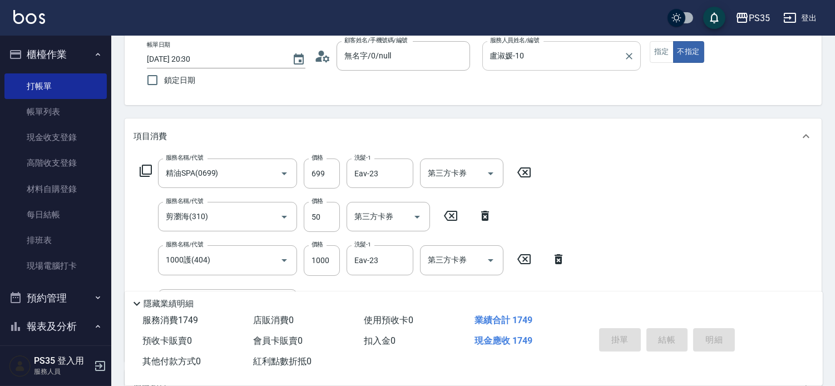
type input "2025/10/07 20:31"
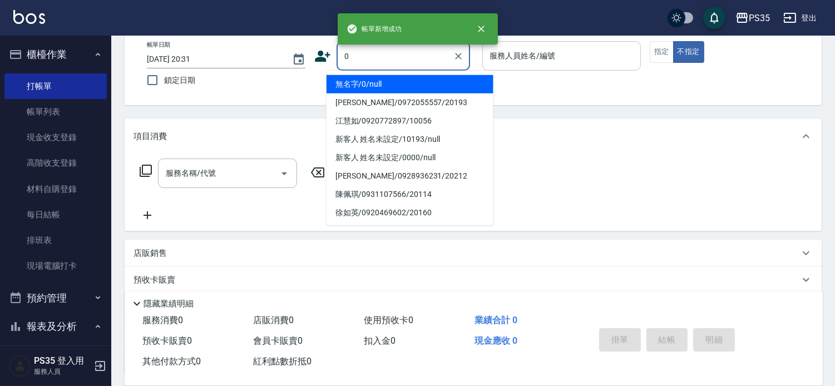
type input "無名字/0/null"
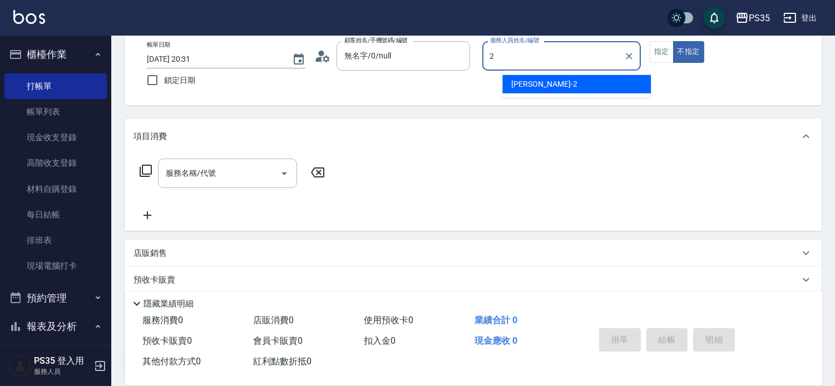
type input "栢沛怡-2"
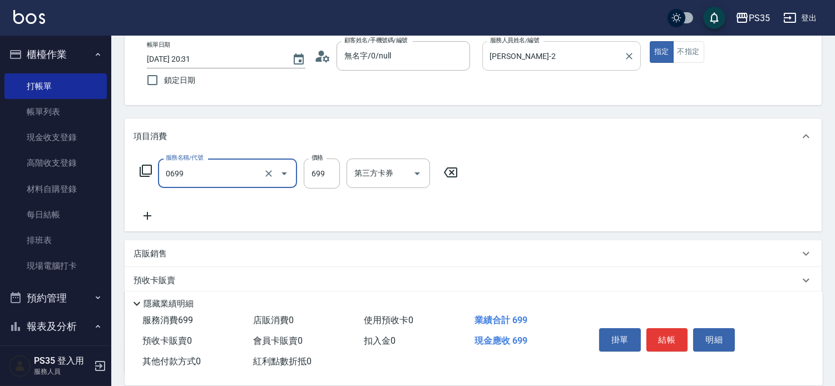
type input "精油SPA(0699)"
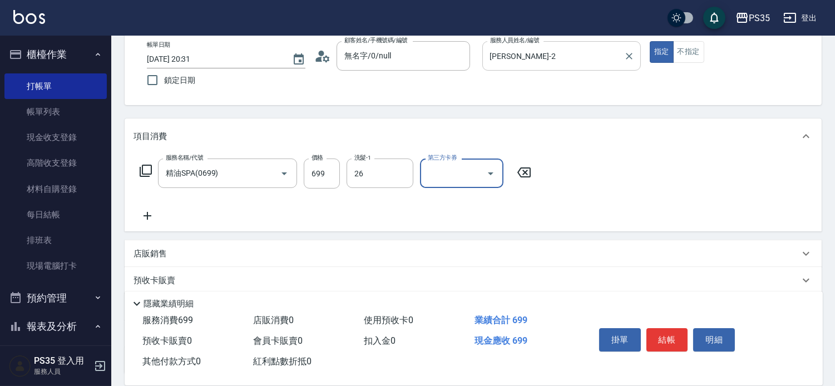
type input "菲菲-26"
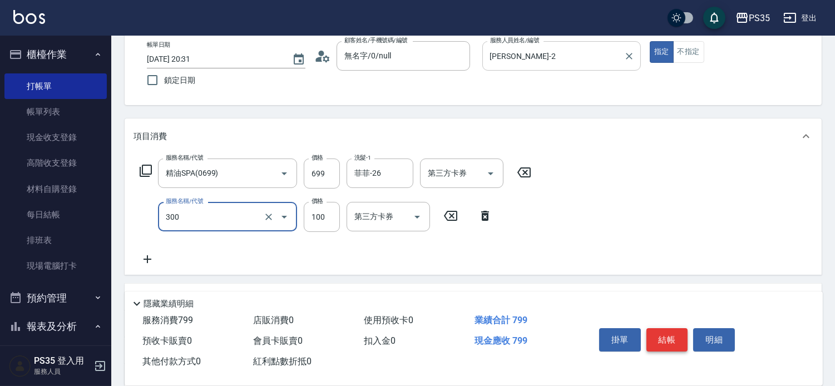
type input "剪髮(300)"
click at [665, 332] on button "結帳" at bounding box center [667, 339] width 42 height 23
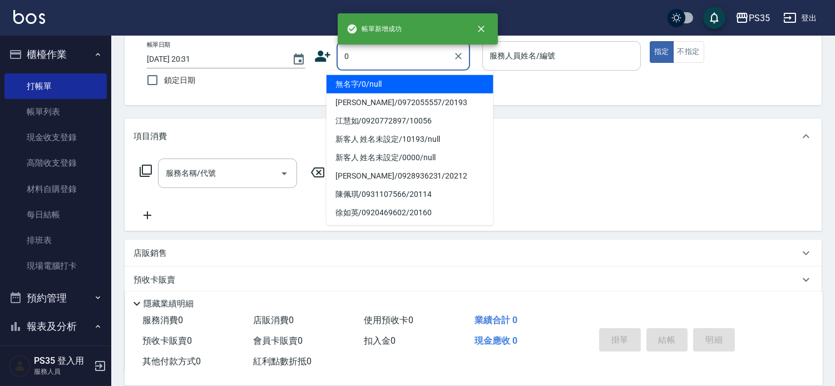
type input "無名字/0/null"
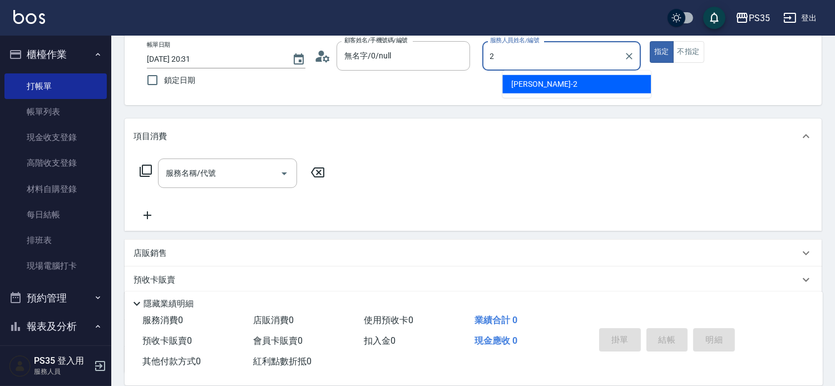
type input "栢沛怡-2"
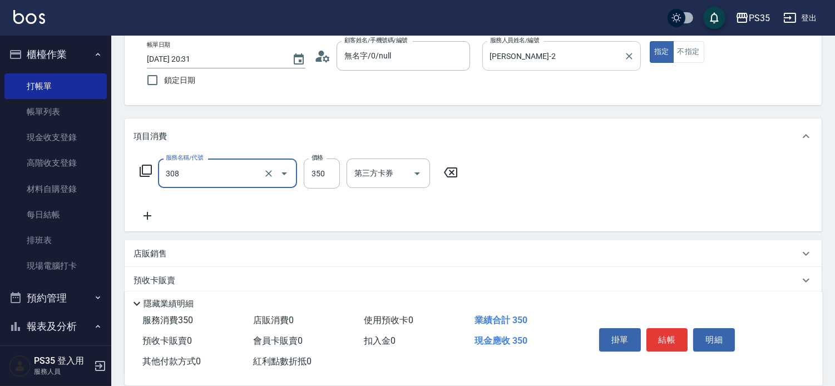
type input "洗+剪(308)"
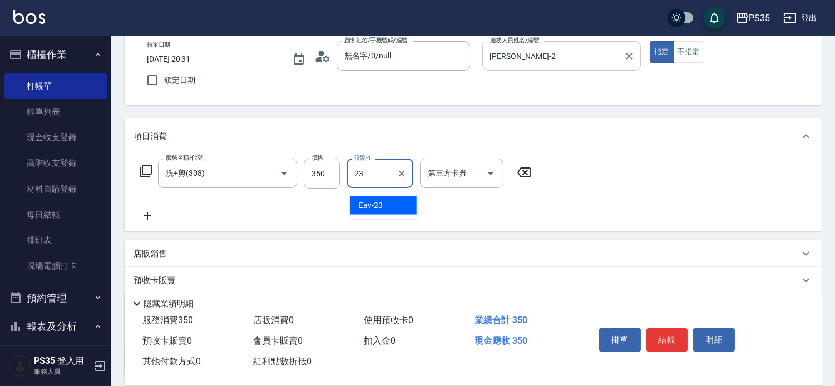
type input "Eav-23"
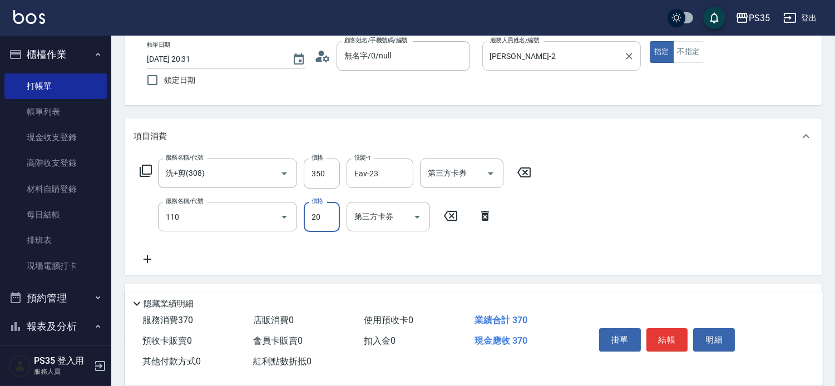
type input "潤絲(110)"
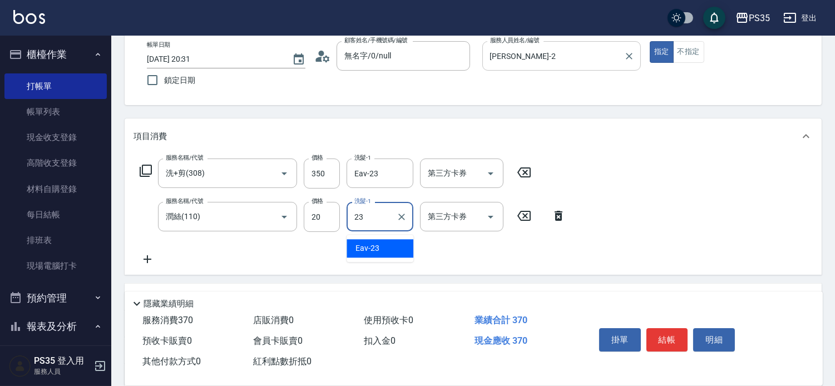
type input "Eav-23"
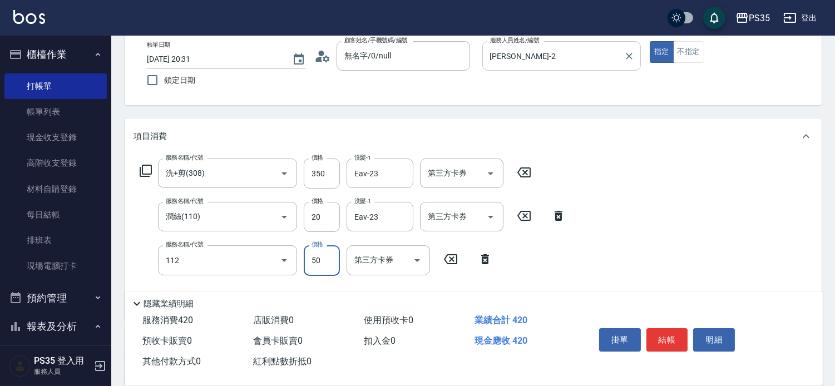
type input "精油50(112)"
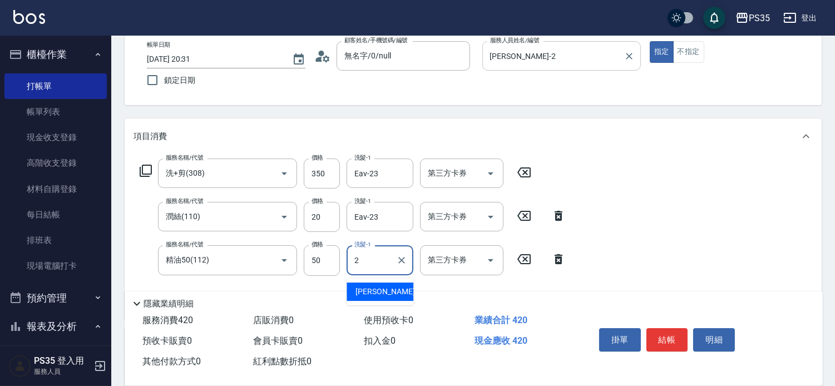
type input "栢沛怡-2"
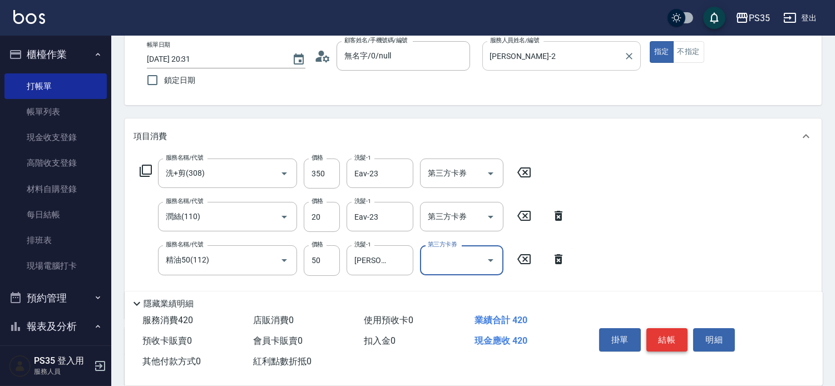
click at [665, 333] on button "結帳" at bounding box center [667, 339] width 42 height 23
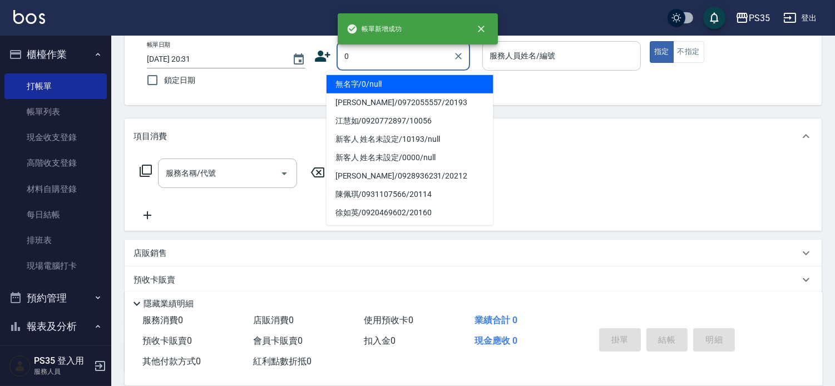
type input "無名字/0/null"
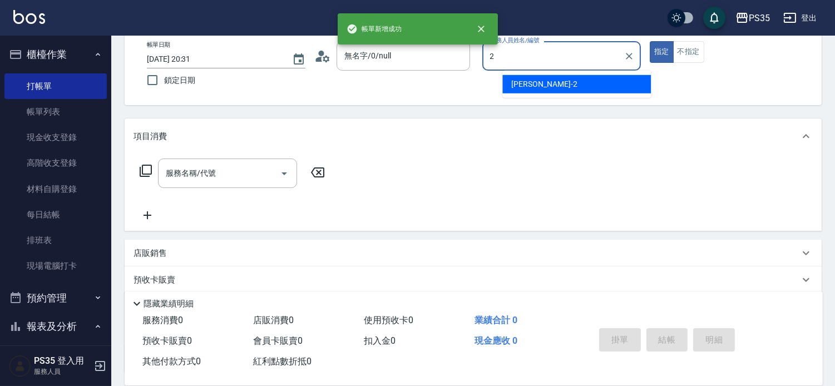
type input "栢沛怡-2"
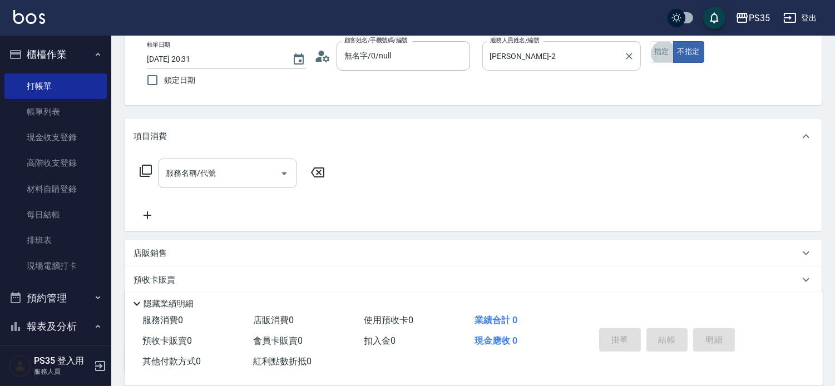
click at [243, 176] on input "服務名稱/代號" at bounding box center [219, 173] width 112 height 19
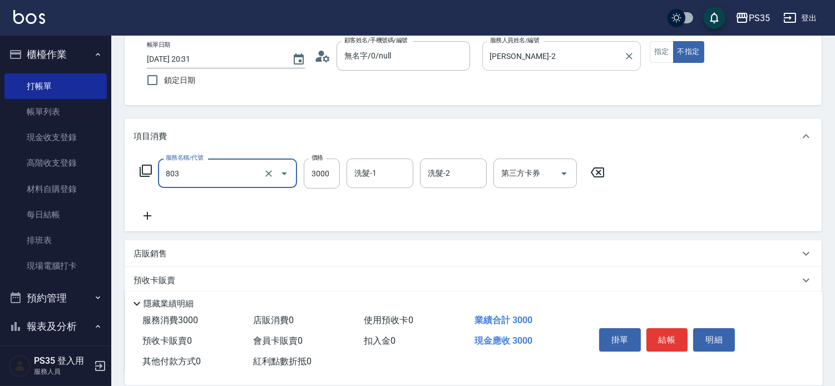
type input "燙A(803)"
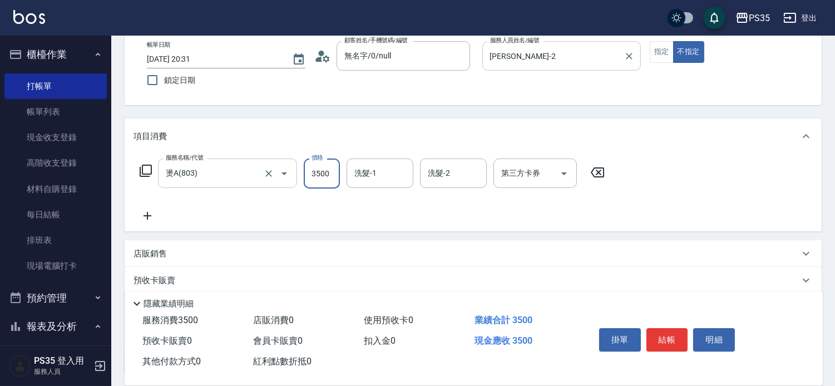
type input "3500"
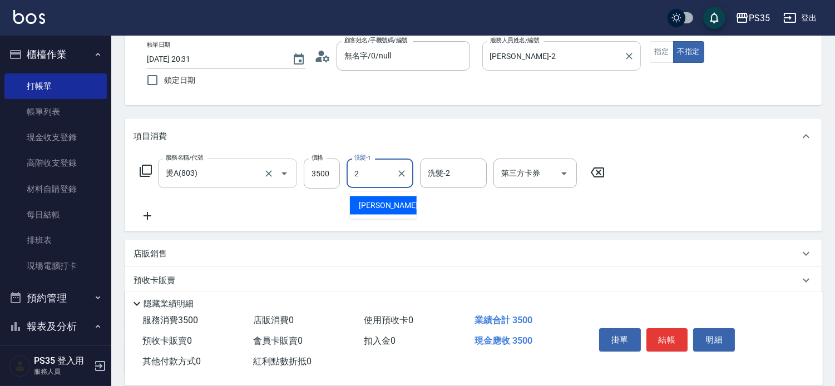
type input "栢沛怡-2"
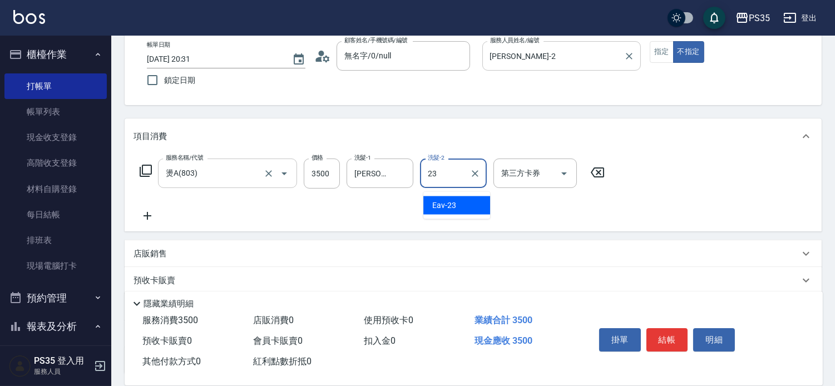
type input "Eav-23"
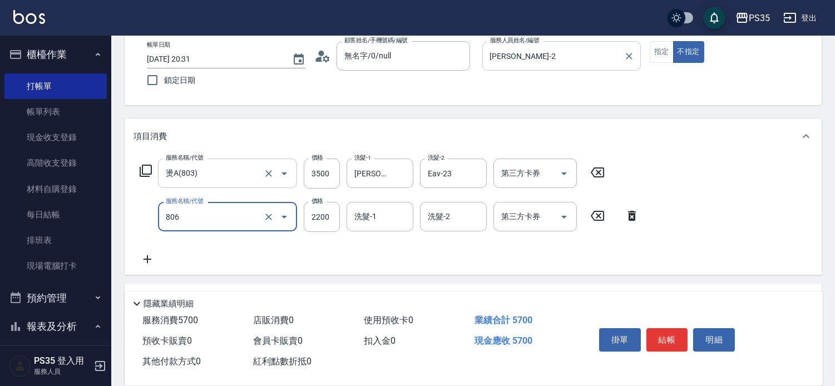
type input "染B(806)"
type input "2499"
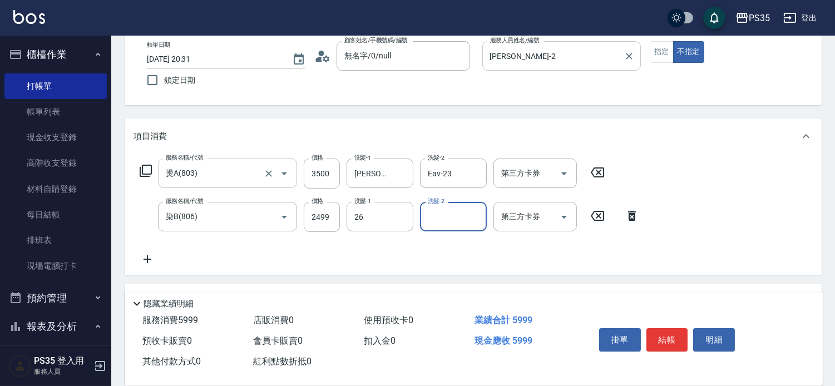
type input "菲菲-26"
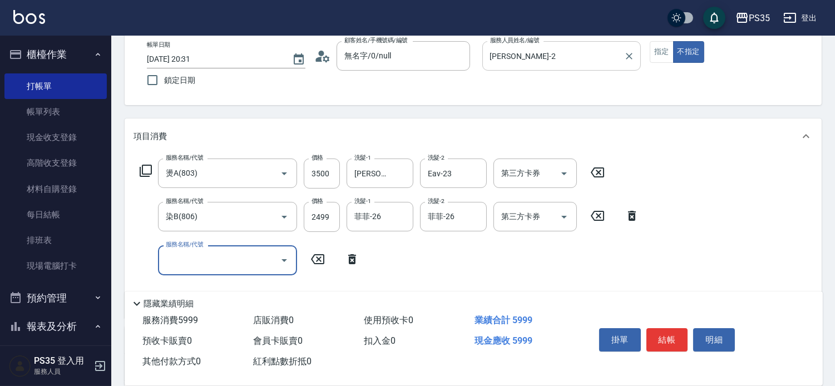
click at [630, 220] on icon at bounding box center [632, 215] width 28 height 13
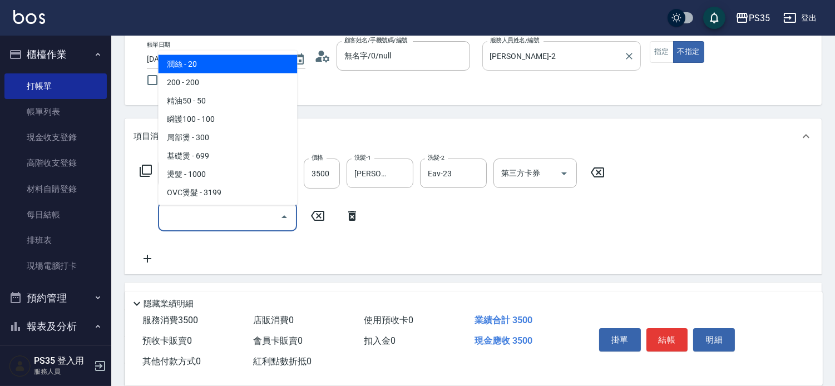
click at [197, 220] on input "服務名稱/代號" at bounding box center [219, 216] width 112 height 19
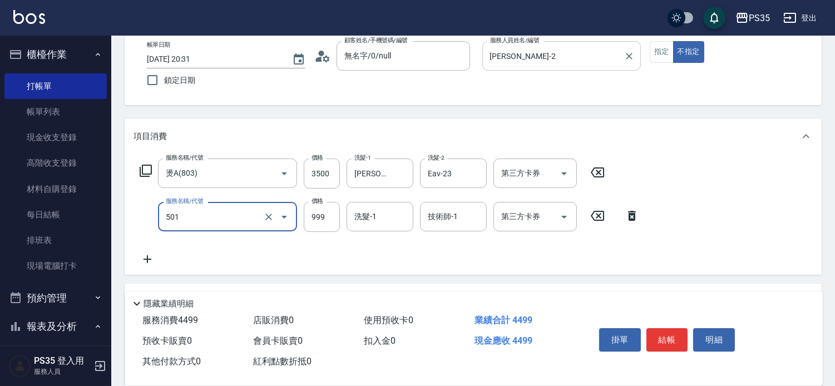
type input "染髮(501)"
click at [593, 219] on icon at bounding box center [597, 215] width 28 height 13
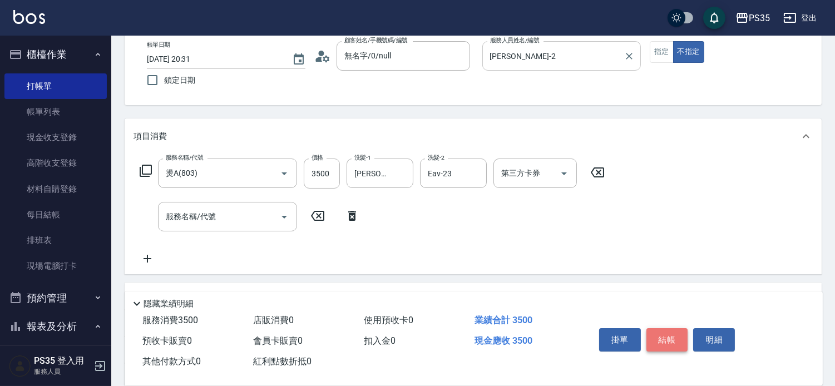
click at [668, 328] on button "結帳" at bounding box center [667, 339] width 42 height 23
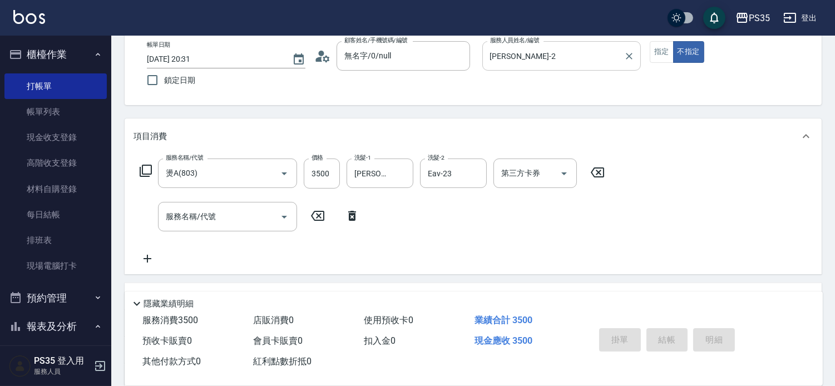
type input "2025/10/07 20:32"
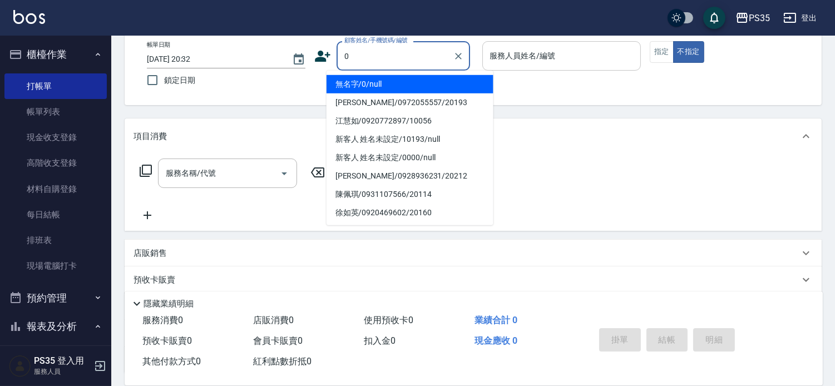
type input "0"
type input "2"
type input "無名字/0/null"
type input "栢沛怡-2"
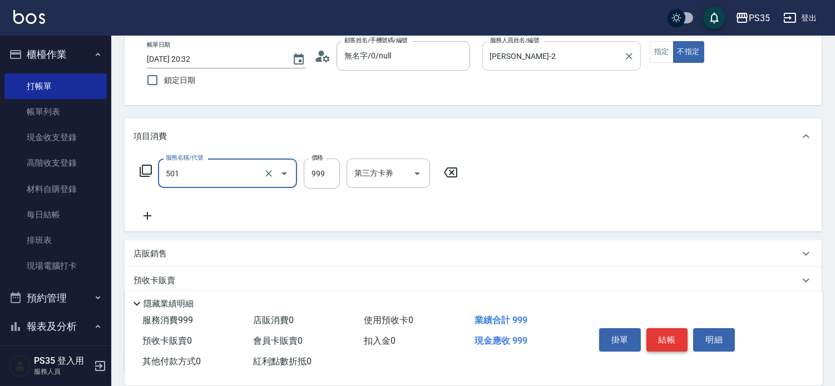
type input "染髮(501)"
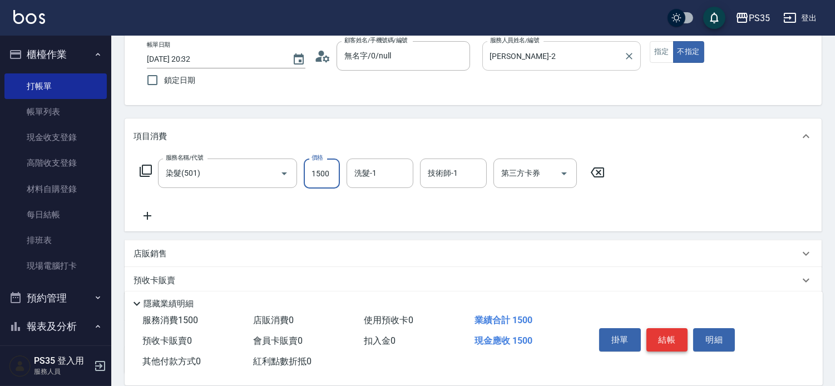
type input "1500"
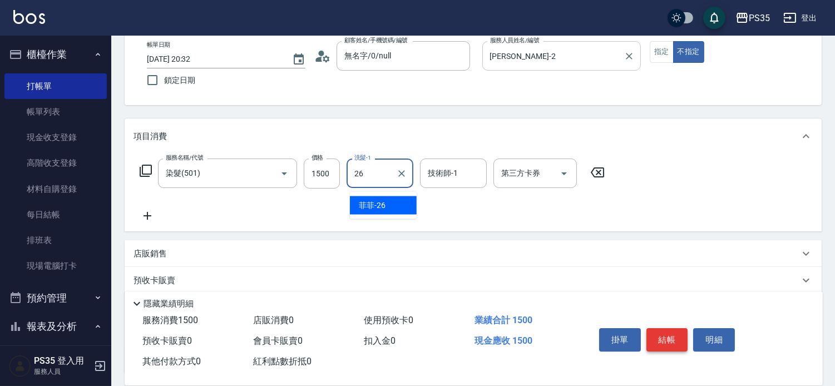
type input "菲菲-26"
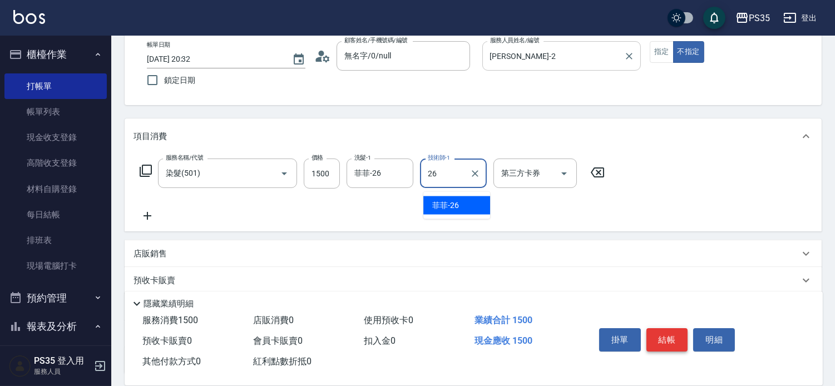
type input "菲菲-26"
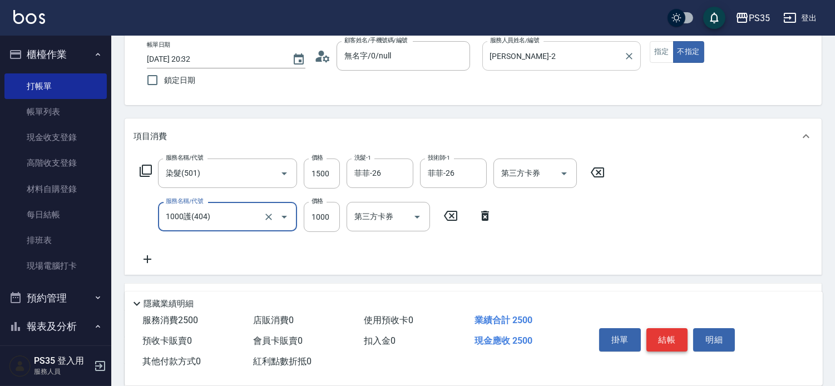
type input "1000護(404)"
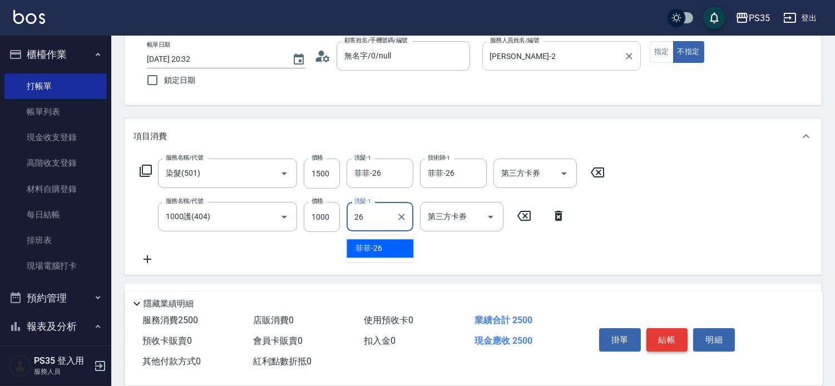
type input "菲菲-26"
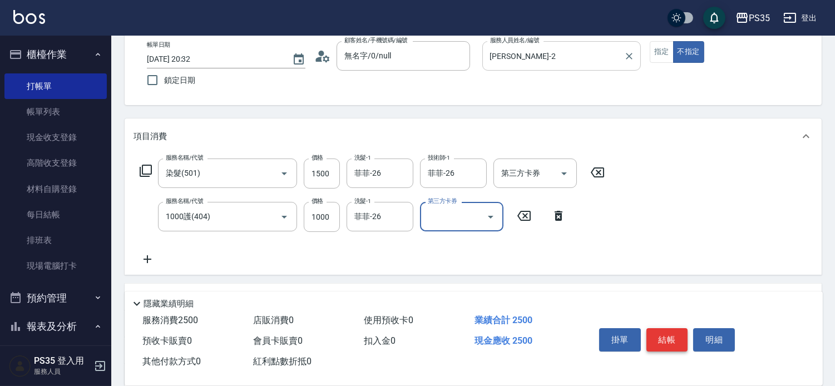
click at [668, 328] on button "結帳" at bounding box center [667, 339] width 42 height 23
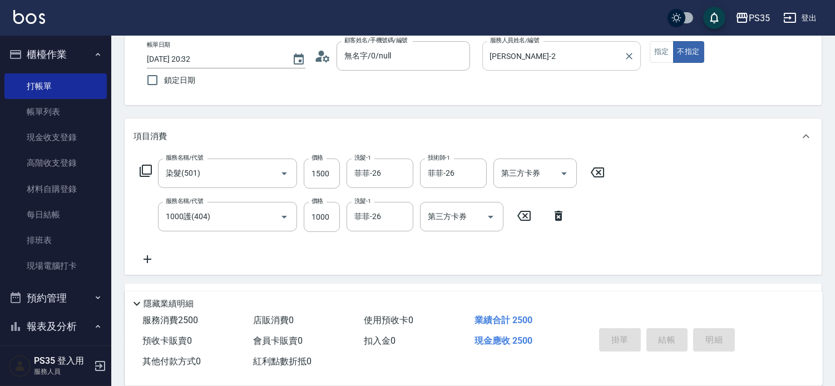
type input "2025/10/07 20:33"
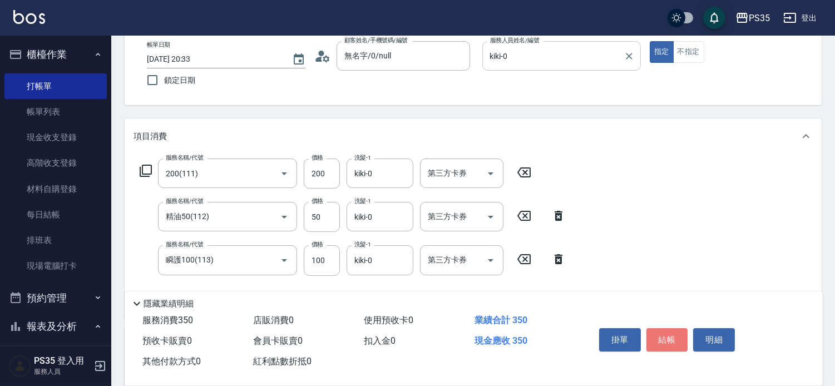
click at [668, 328] on button "結帳" at bounding box center [667, 339] width 42 height 23
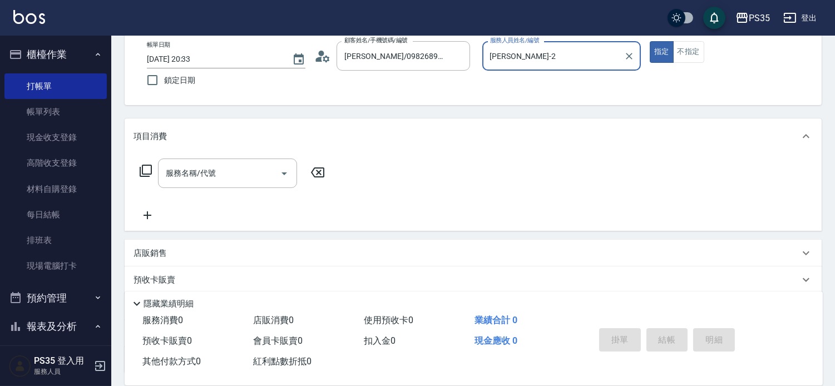
click at [650, 41] on button "指定" at bounding box center [662, 52] width 24 height 22
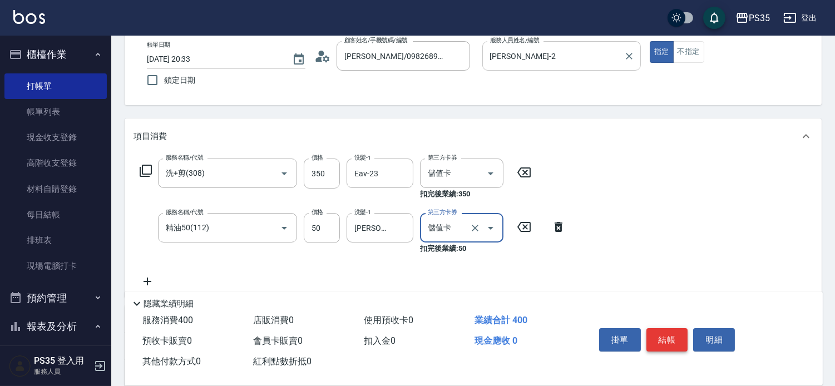
click at [673, 328] on button "結帳" at bounding box center [667, 339] width 42 height 23
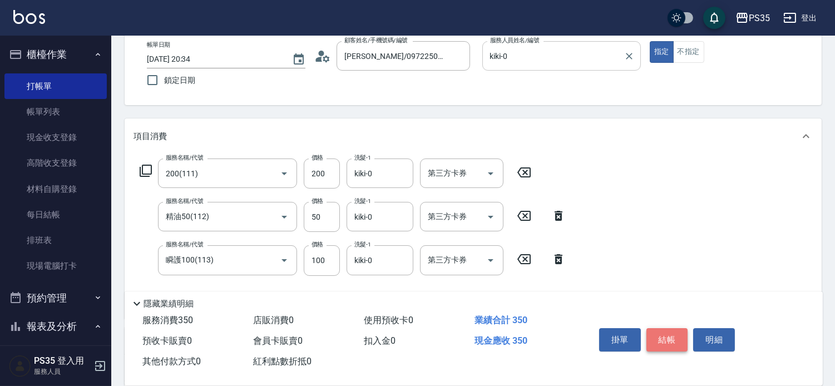
click at [673, 328] on button "結帳" at bounding box center [667, 339] width 42 height 23
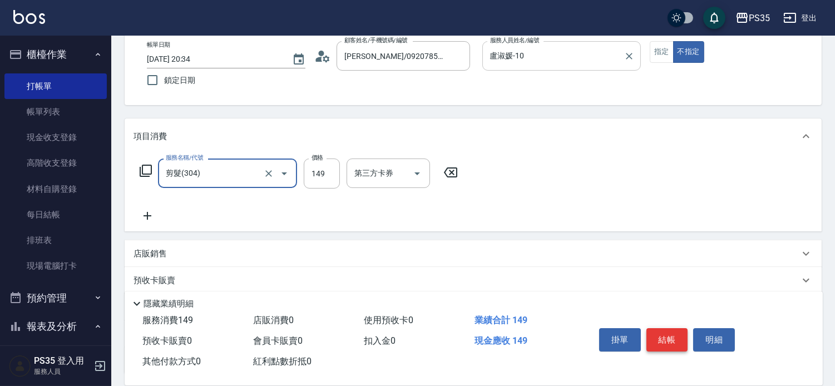
click at [673, 328] on button "結帳" at bounding box center [667, 339] width 42 height 23
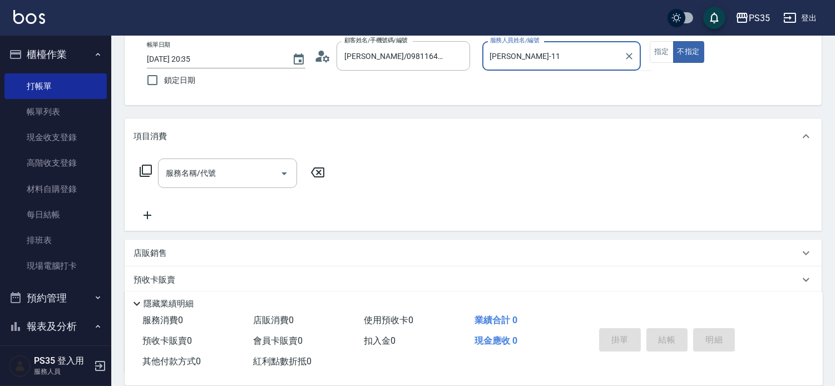
click at [673, 41] on button "不指定" at bounding box center [688, 52] width 31 height 22
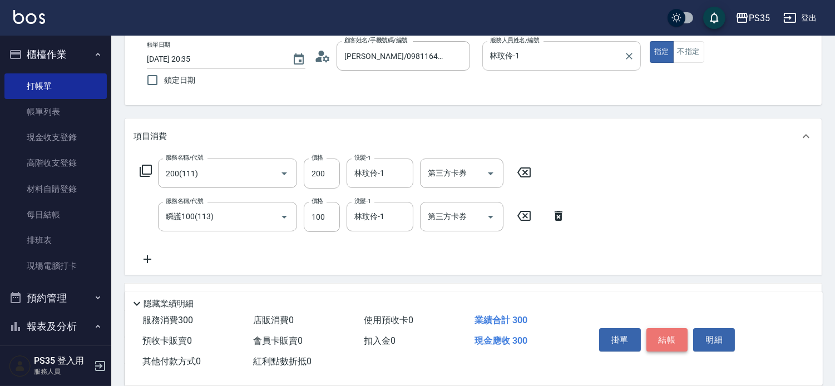
click at [673, 328] on button "結帳" at bounding box center [667, 339] width 42 height 23
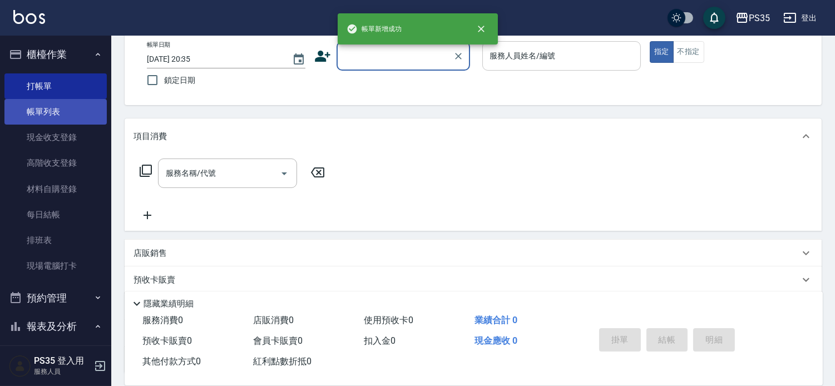
click at [67, 116] on link "帳單列表" at bounding box center [55, 112] width 102 height 26
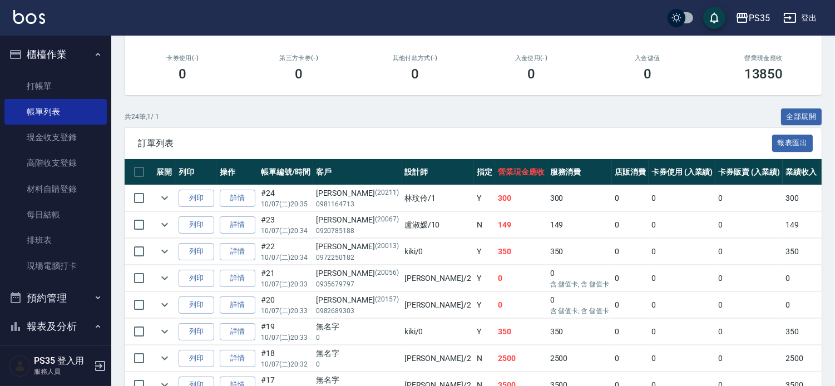
scroll to position [185, 0]
click at [249, 206] on link "詳情" at bounding box center [238, 197] width 36 height 17
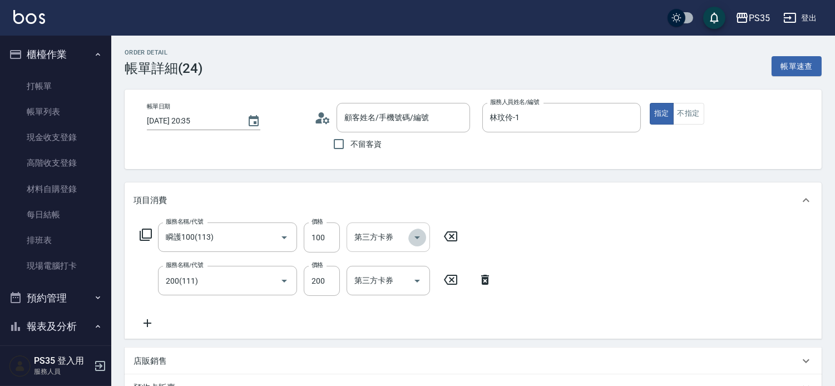
click at [414, 238] on icon "Open" at bounding box center [416, 237] width 13 height 13
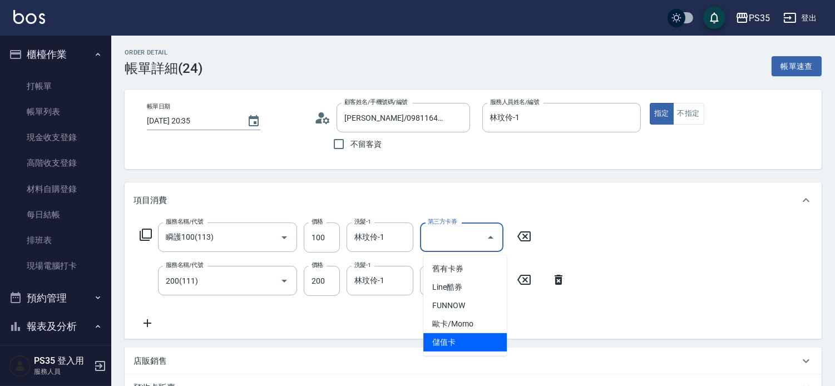
click at [448, 341] on span "儲值卡" at bounding box center [464, 342] width 83 height 18
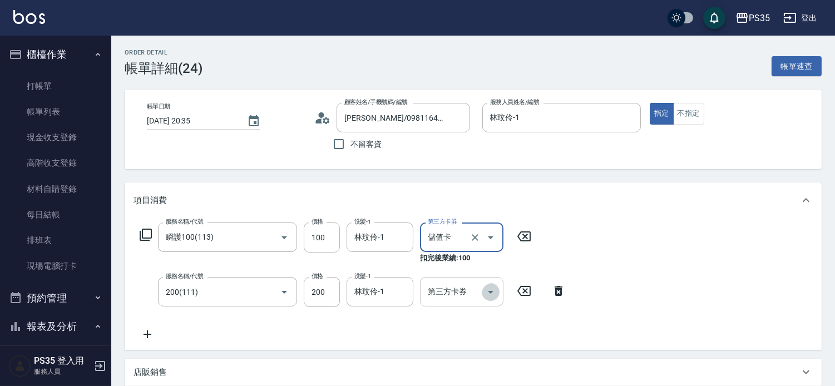
click at [486, 294] on icon "Open" at bounding box center [490, 291] width 13 height 13
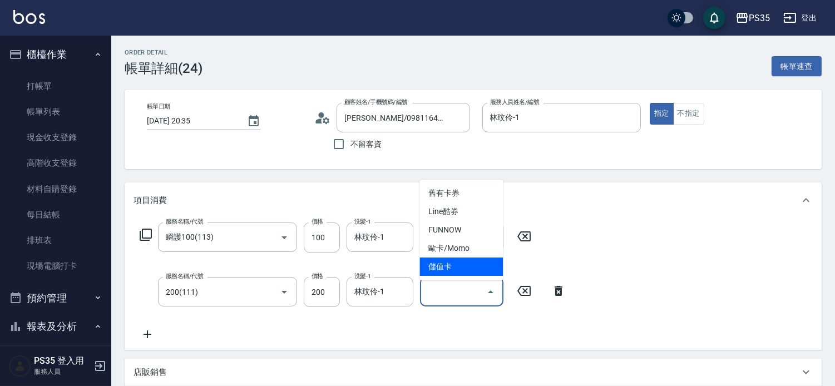
click at [449, 263] on span "儲值卡" at bounding box center [460, 266] width 83 height 18
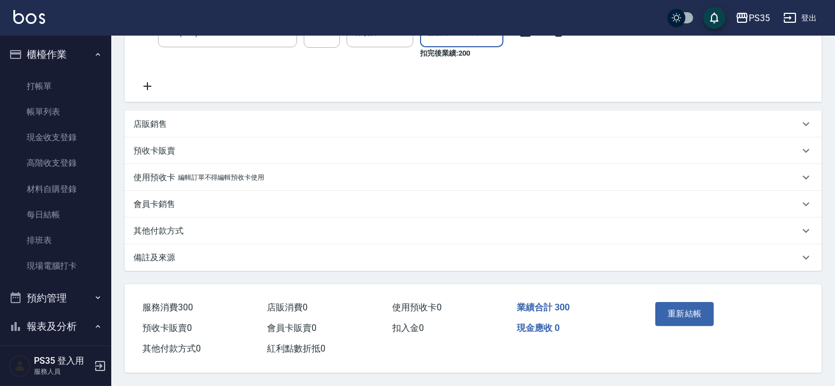
scroll to position [279, 0]
click at [688, 302] on button "重新結帳" at bounding box center [684, 313] width 59 height 23
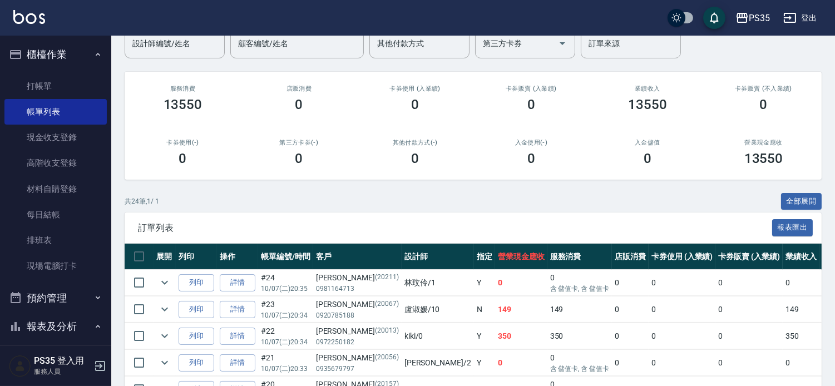
scroll to position [247, 0]
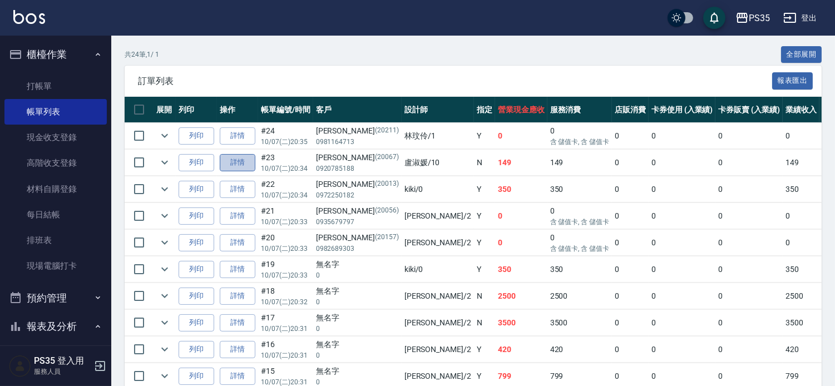
click at [239, 171] on link "詳情" at bounding box center [238, 162] width 36 height 17
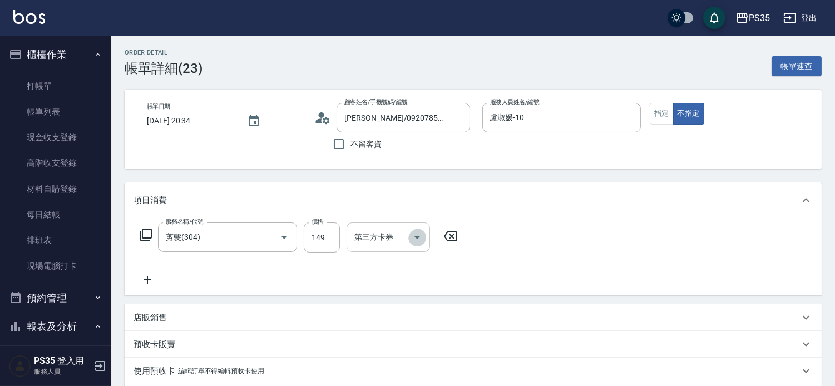
click at [422, 237] on icon "Open" at bounding box center [416, 237] width 13 height 13
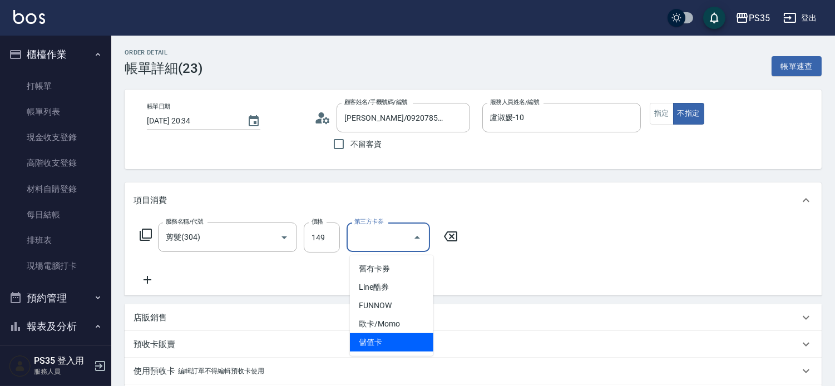
click at [395, 340] on span "儲值卡" at bounding box center [391, 342] width 83 height 18
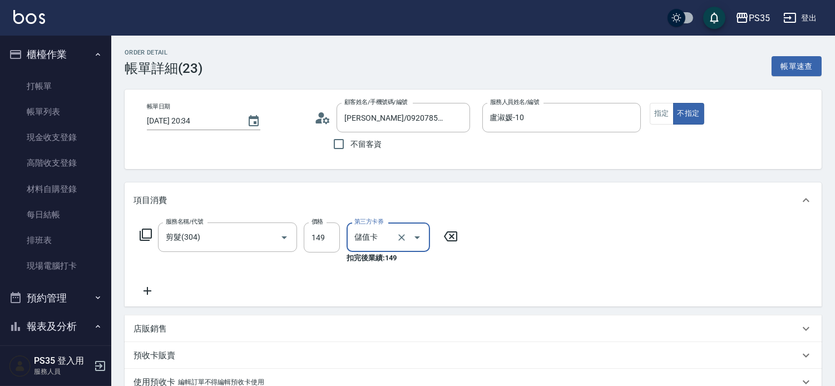
scroll to position [224, 0]
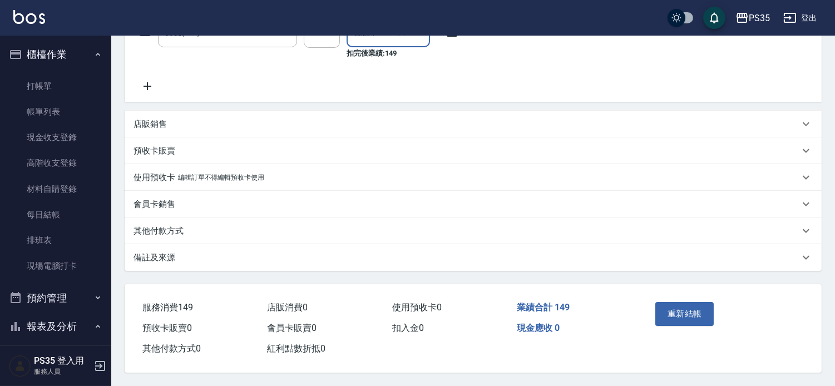
click at [682, 302] on button "重新結帳" at bounding box center [684, 313] width 59 height 23
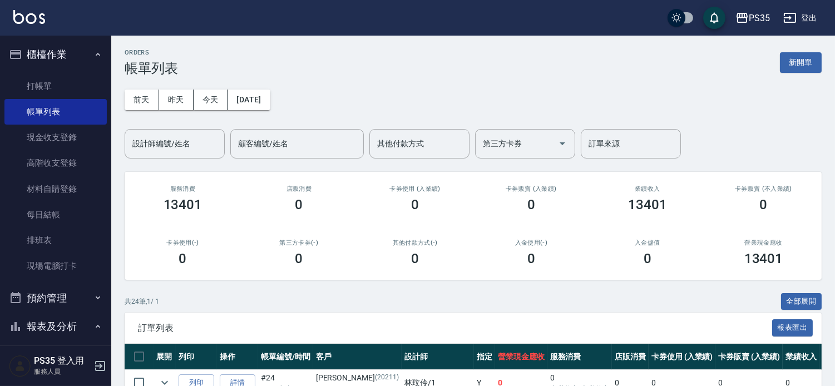
scroll to position [247, 0]
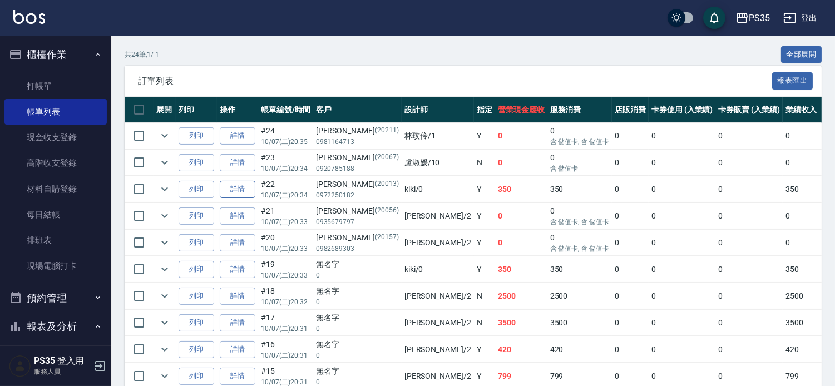
click at [238, 198] on link "詳情" at bounding box center [238, 189] width 36 height 17
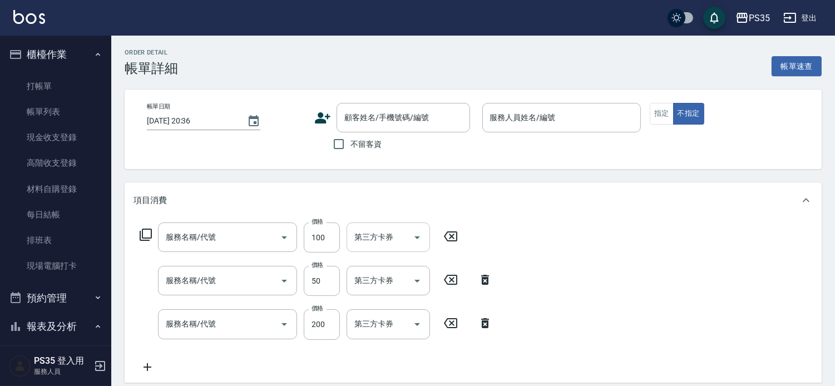
click at [421, 241] on icon "Open" at bounding box center [416, 237] width 13 height 13
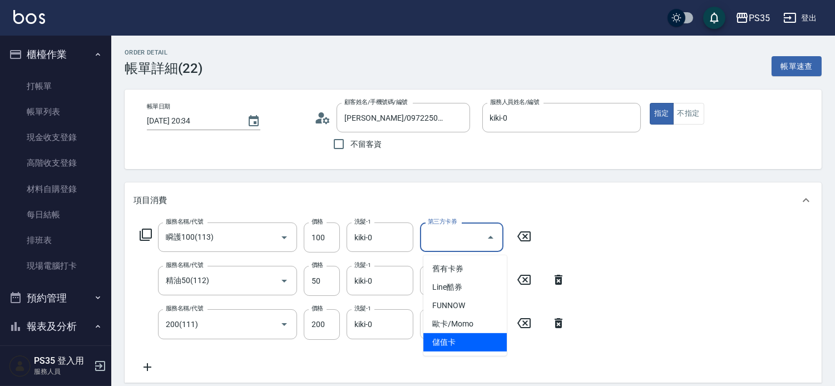
drag, startPoint x: 453, startPoint y: 342, endPoint x: 454, endPoint y: 331, distance: 10.6
click at [452, 341] on span "儲值卡" at bounding box center [464, 342] width 83 height 18
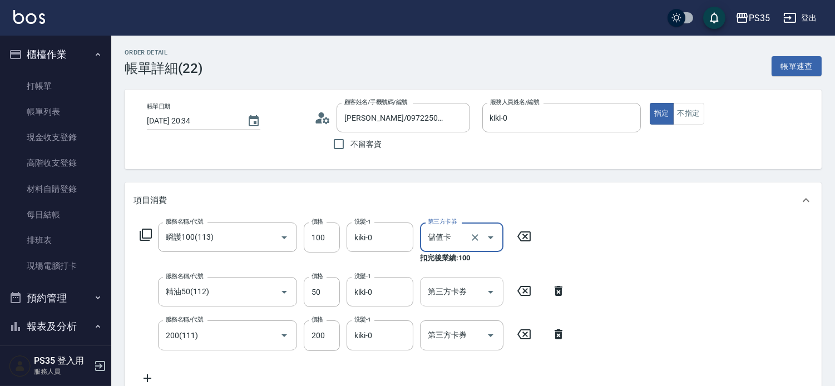
drag, startPoint x: 488, startPoint y: 290, endPoint x: 487, endPoint y: 297, distance: 6.9
click at [488, 291] on icon "Open" at bounding box center [490, 291] width 13 height 13
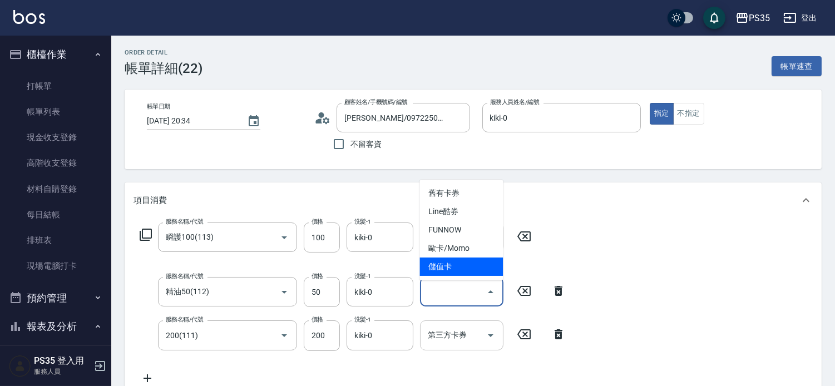
click at [442, 270] on span "儲值卡" at bounding box center [460, 266] width 83 height 18
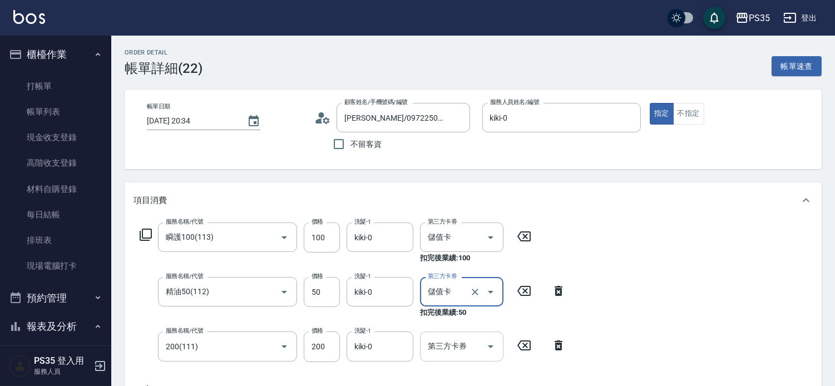
click at [484, 348] on icon "Open" at bounding box center [490, 346] width 13 height 13
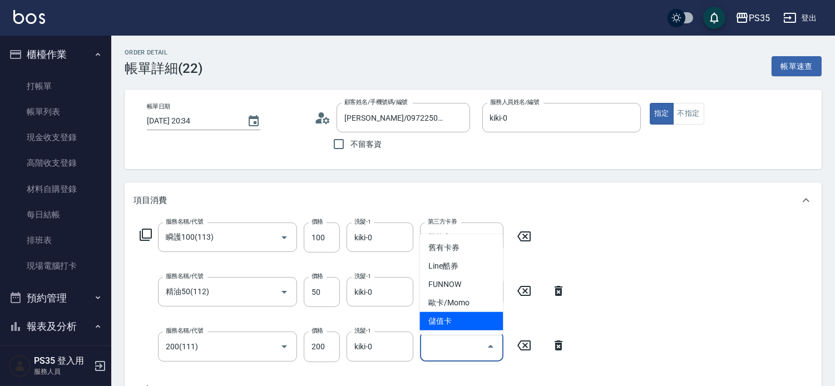
click at [448, 324] on span "儲值卡" at bounding box center [460, 321] width 83 height 18
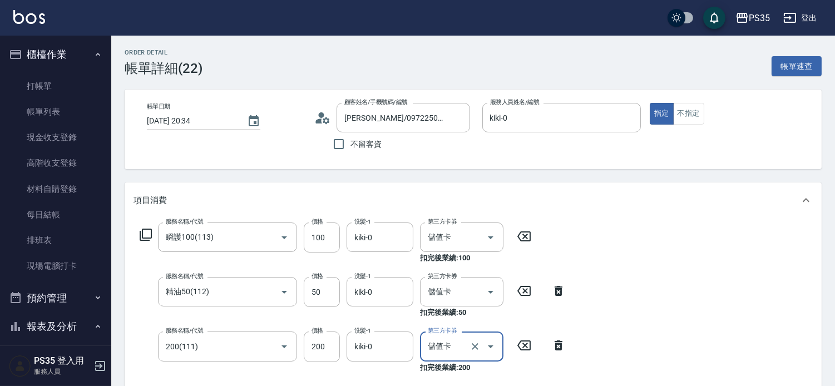
scroll to position [309, 0]
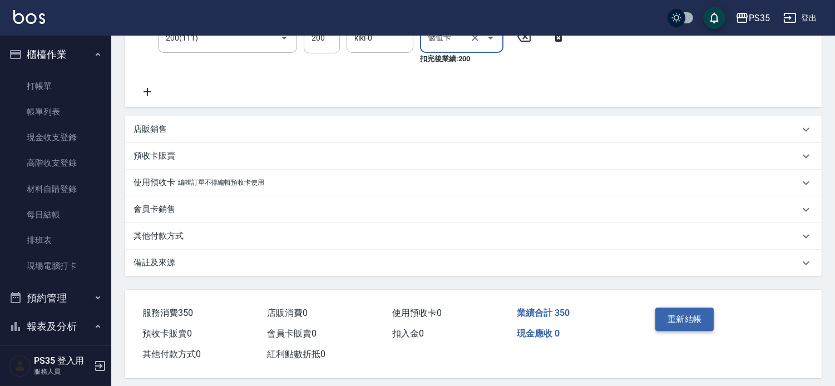
click at [680, 328] on button "重新結帳" at bounding box center [684, 319] width 59 height 23
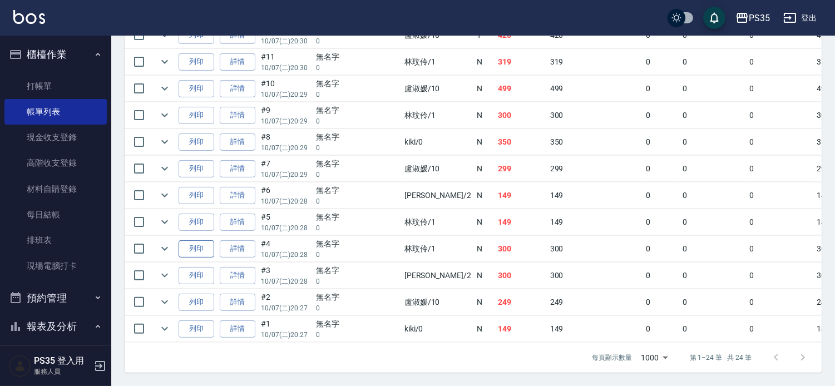
scroll to position [741, 0]
click at [51, 136] on link "現金收支登錄" at bounding box center [55, 138] width 102 height 26
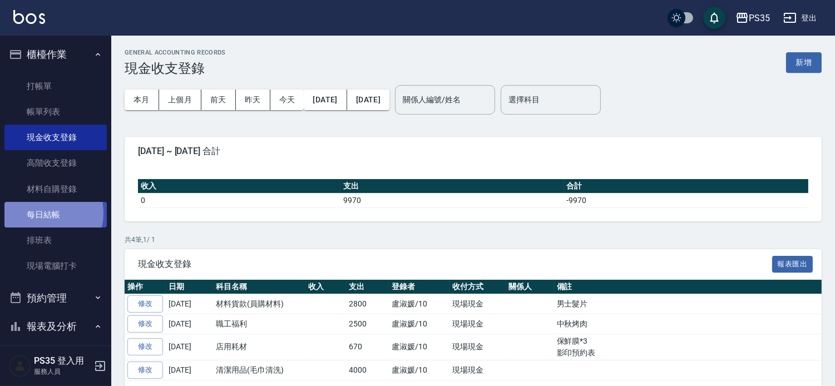
click at [41, 213] on link "每日結帳" at bounding box center [55, 215] width 102 height 26
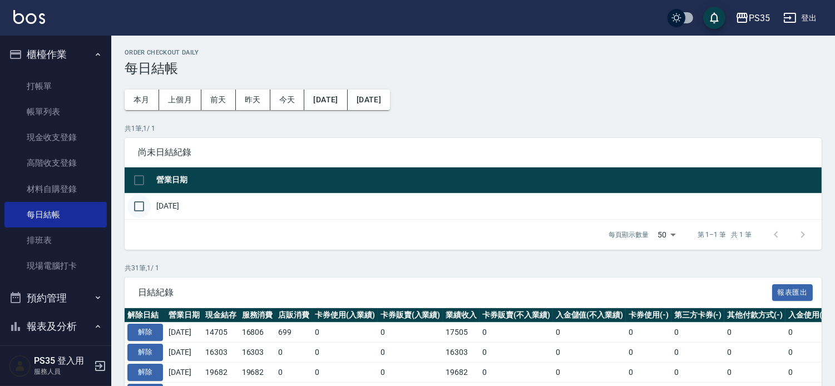
click at [136, 210] on input "checkbox" at bounding box center [138, 206] width 23 height 23
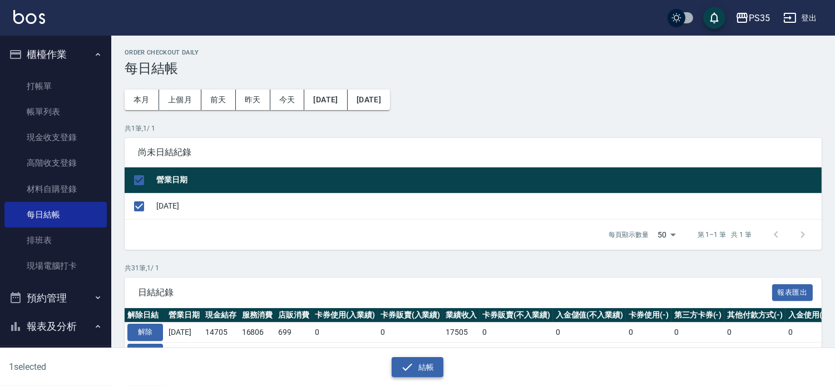
click at [418, 368] on button "結帳" at bounding box center [418, 367] width 52 height 21
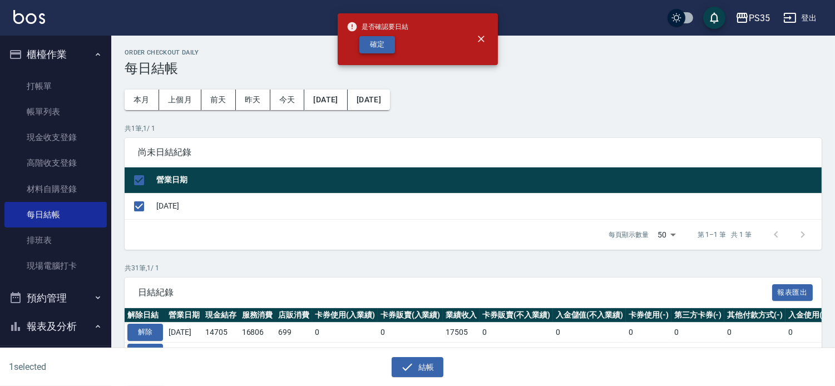
click at [383, 42] on button "確定" at bounding box center [377, 44] width 36 height 17
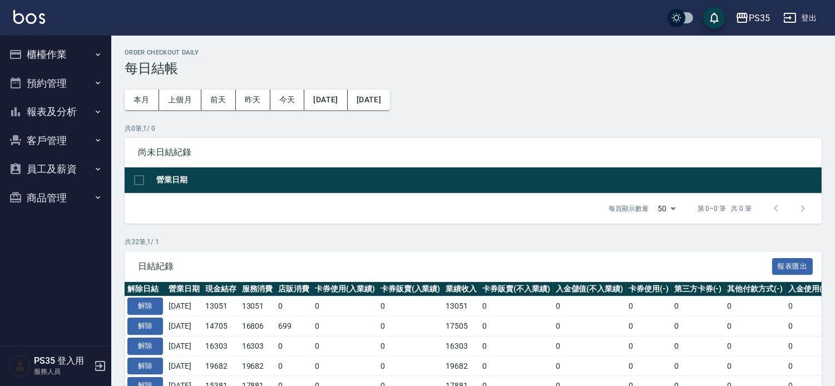
click at [59, 107] on button "報表及分析" at bounding box center [55, 111] width 102 height 29
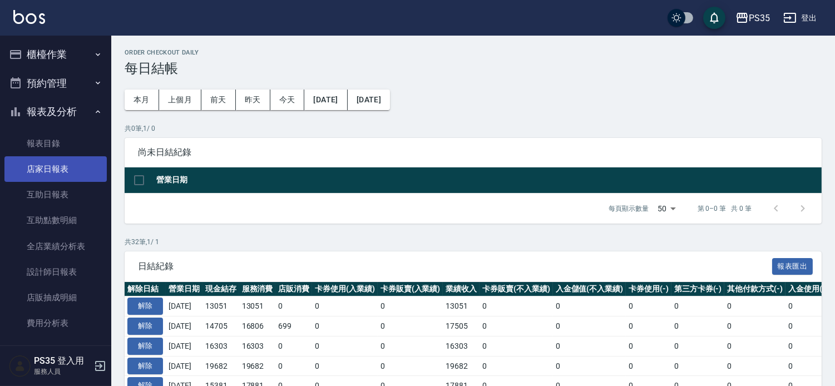
click at [45, 170] on link "店家日報表" at bounding box center [55, 169] width 102 height 26
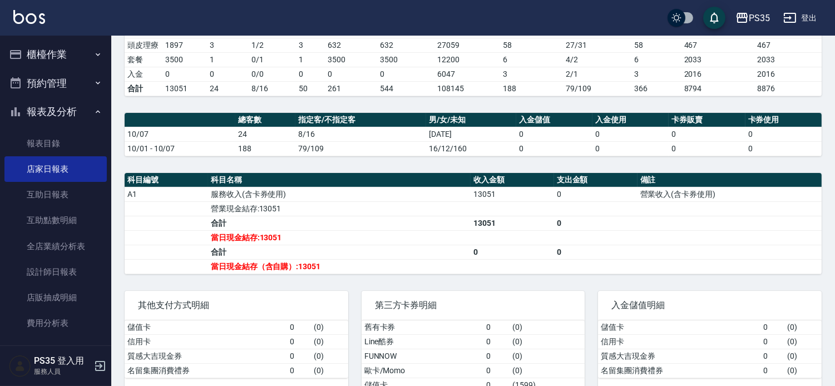
scroll to position [247, 0]
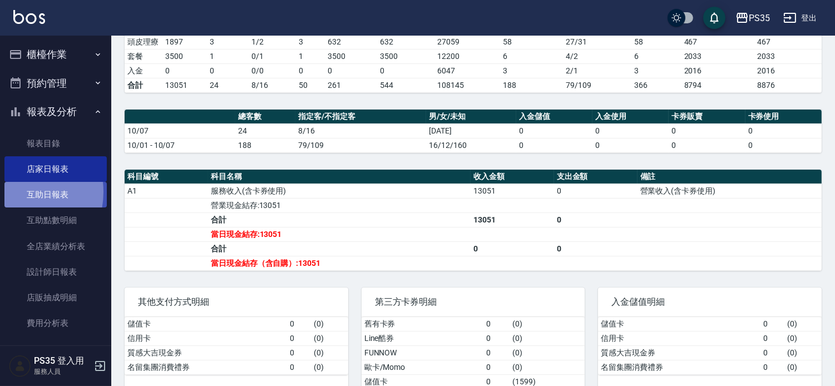
click at [14, 192] on link "互助日報表" at bounding box center [55, 195] width 102 height 26
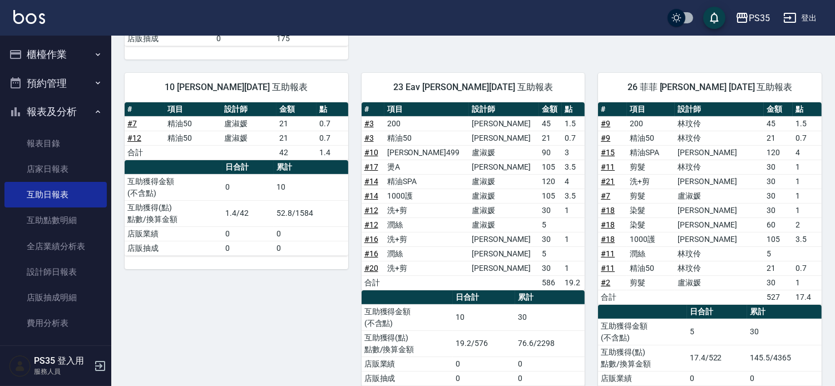
scroll to position [432, 0]
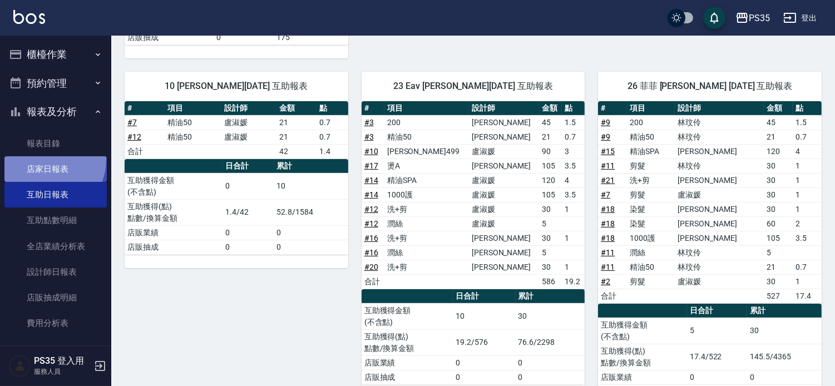
click at [42, 159] on link "店家日報表" at bounding box center [55, 169] width 102 height 26
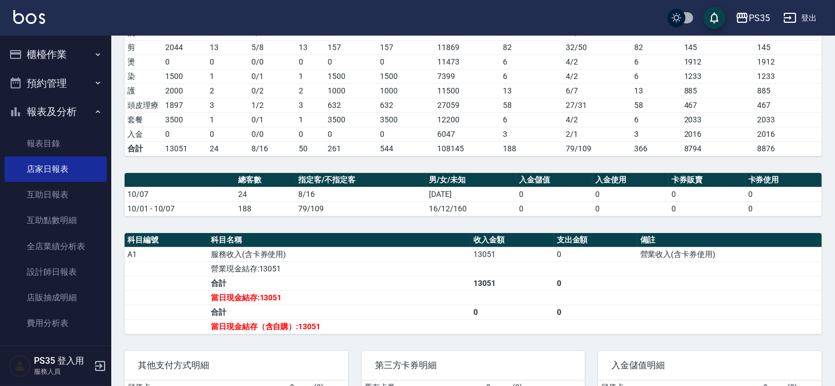
scroll to position [185, 0]
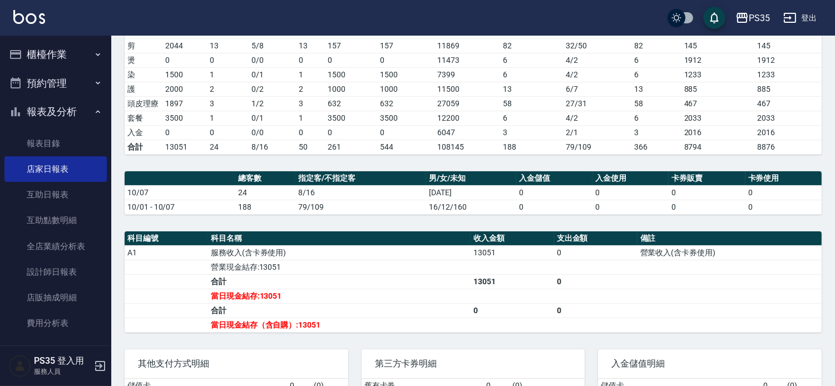
click at [42, 55] on button "櫃檯作業" at bounding box center [55, 54] width 102 height 29
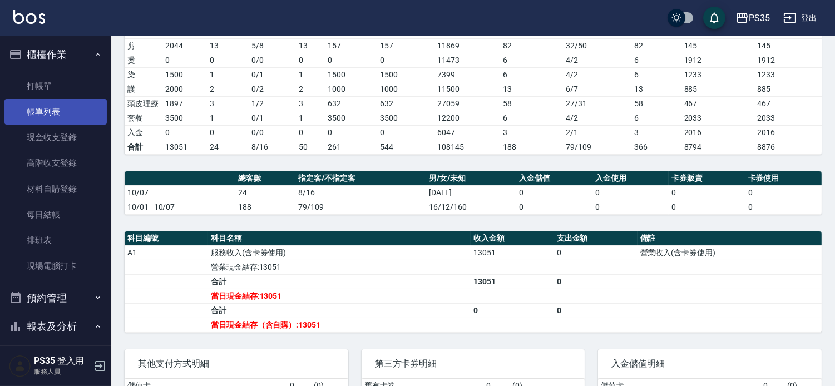
click at [48, 106] on link "帳單列表" at bounding box center [55, 112] width 102 height 26
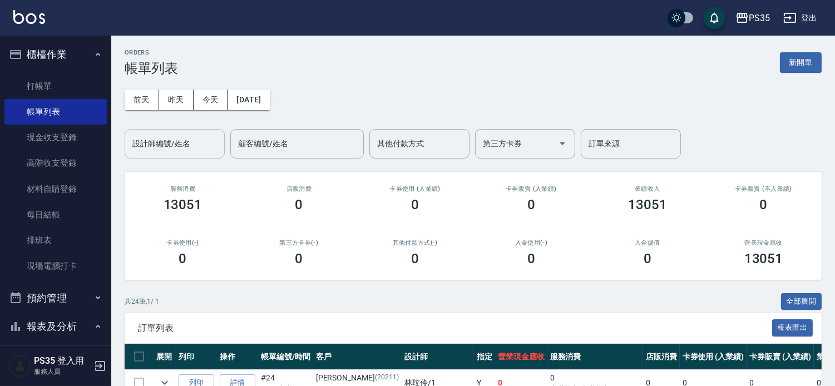
click at [167, 151] on input "設計師編號/姓名" at bounding box center [175, 143] width 90 height 19
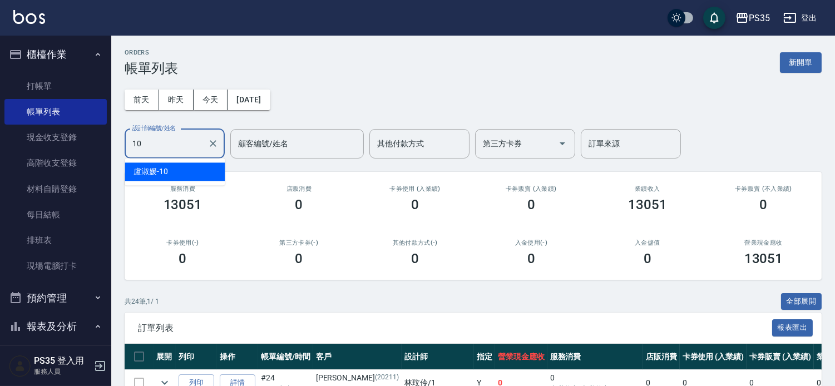
type input "盧淑媛-10"
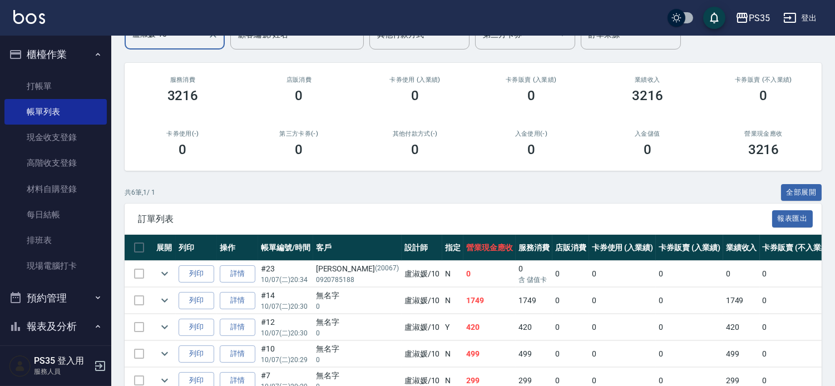
scroll to position [231, 0]
